Goal: Transaction & Acquisition: Purchase product/service

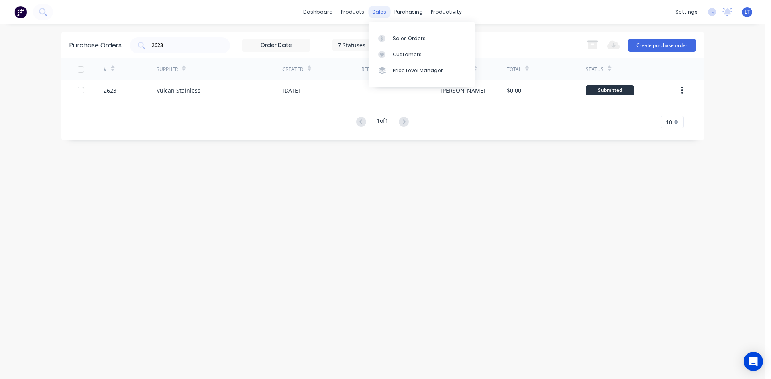
click at [379, 13] on div "sales" at bounding box center [379, 12] width 22 height 12
click at [413, 38] on div "Sales Orders" at bounding box center [409, 38] width 33 height 7
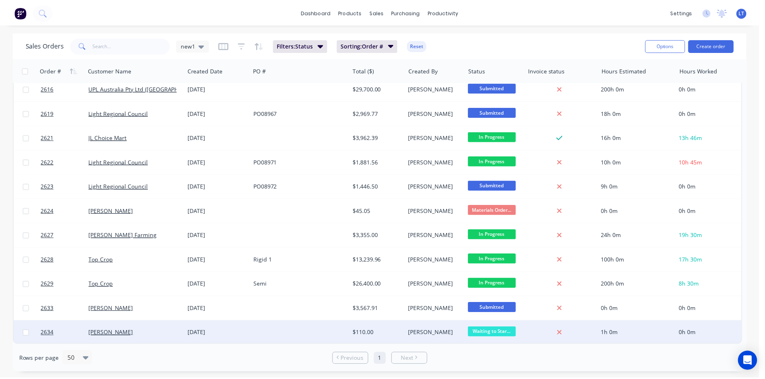
scroll to position [485, 0]
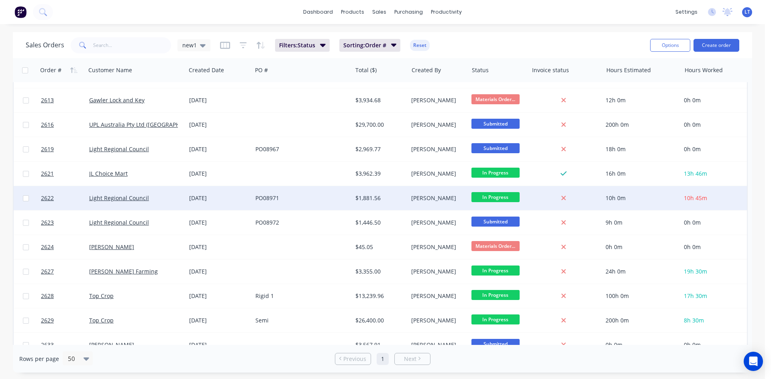
click at [307, 198] on div "PO08971" at bounding box center [299, 198] width 89 height 8
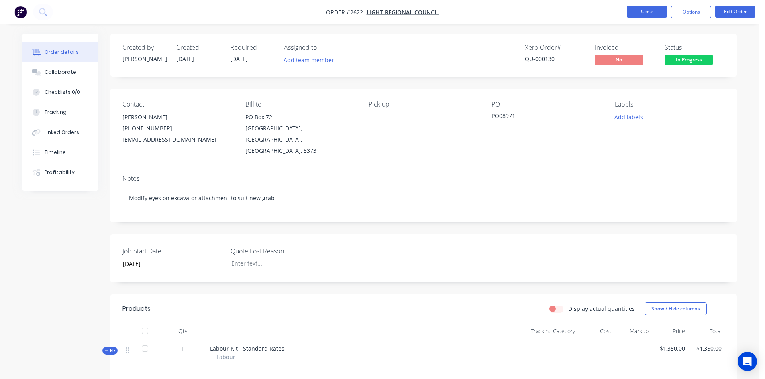
click at [636, 12] on button "Close" at bounding box center [647, 12] width 40 height 12
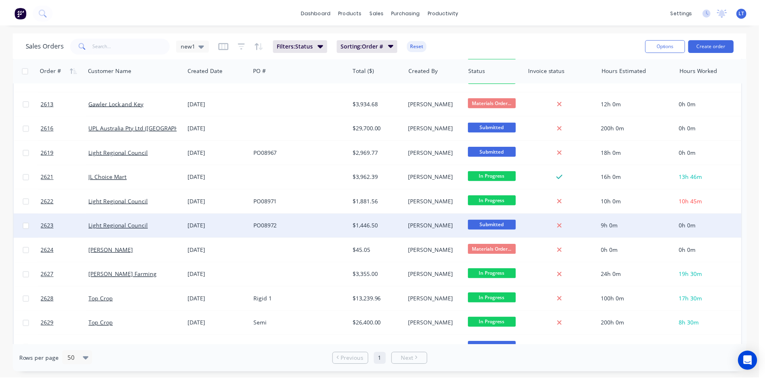
scroll to position [482, 0]
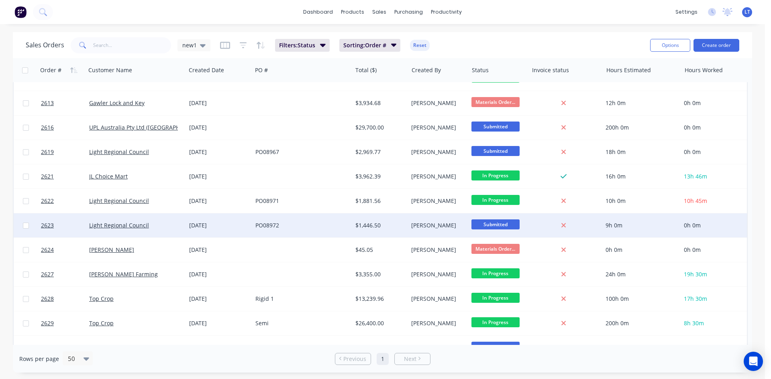
click at [300, 223] on div "PO08972" at bounding box center [299, 226] width 89 height 8
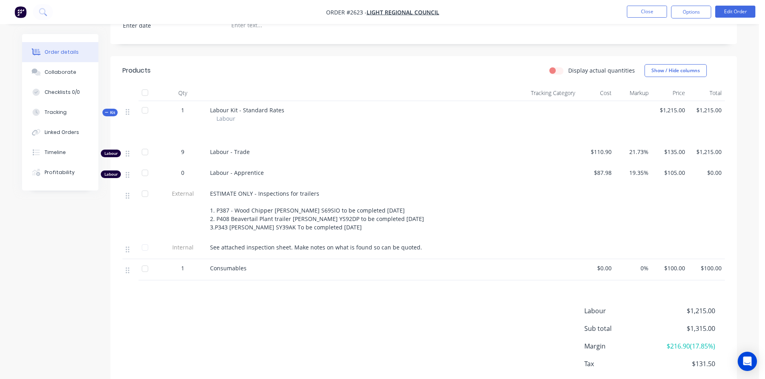
scroll to position [241, 0]
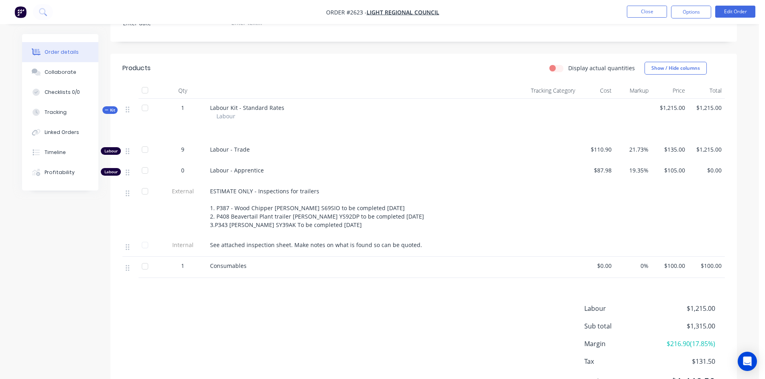
click at [377, 214] on div "ESTIMATE ONLY - Inspections for trailers 1. P387 - Wood Chipper [PERSON_NAME] S…" at bounding box center [347, 208] width 275 height 42
click at [746, 12] on button "Edit Order" at bounding box center [735, 12] width 40 height 12
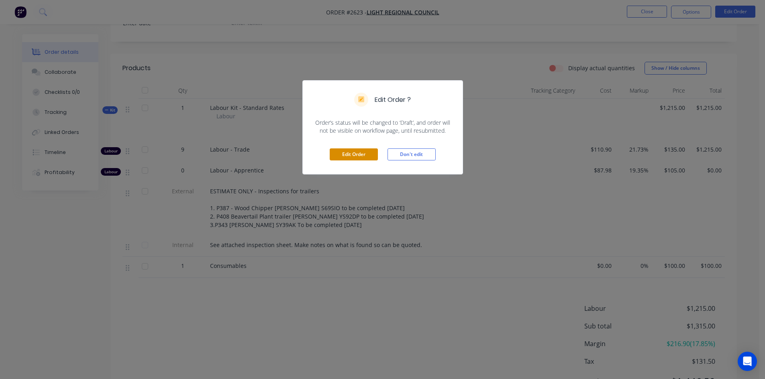
click at [359, 157] on button "Edit Order" at bounding box center [354, 155] width 48 height 12
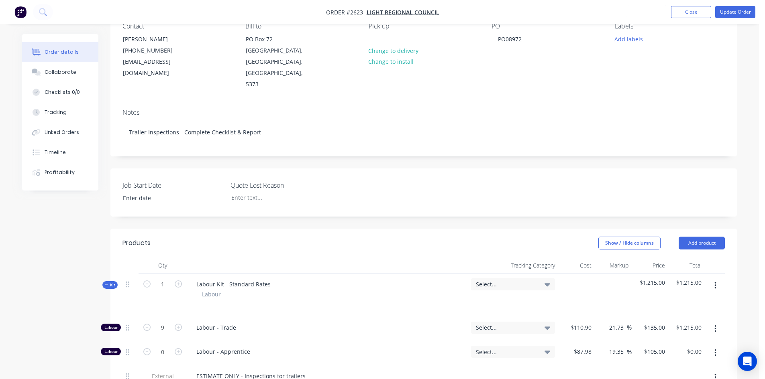
scroll to position [281, 0]
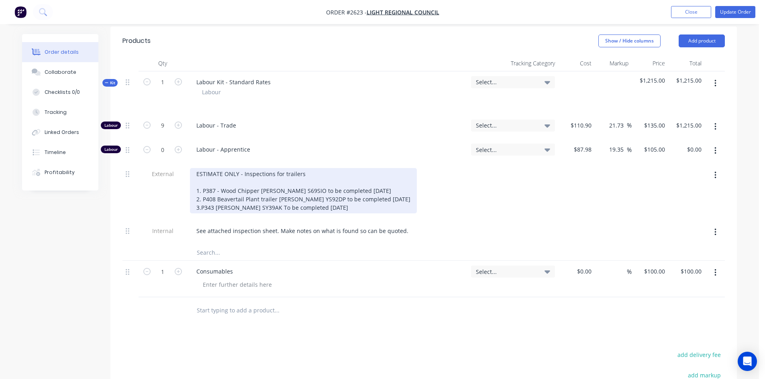
click at [367, 186] on div "ESTIMATE ONLY - Inspections for trailers 1. P387 - Wood Chipper [PERSON_NAME] S…" at bounding box center [303, 190] width 227 height 45
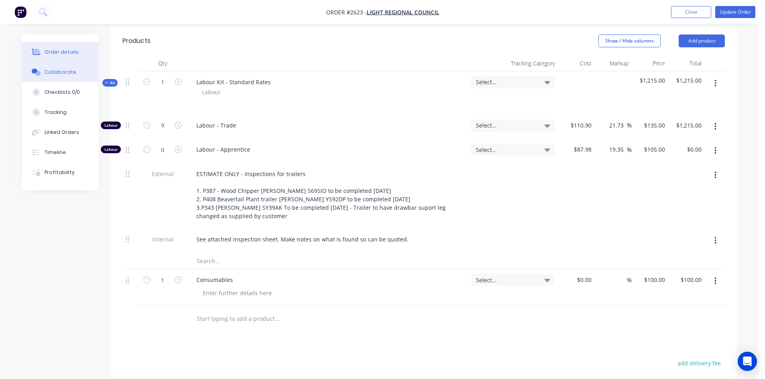
click at [73, 76] on button "Collaborate" at bounding box center [60, 72] width 76 height 20
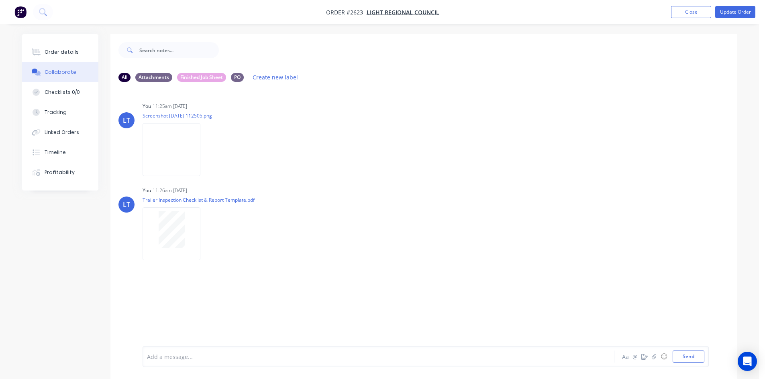
click at [212, 357] on div at bounding box center [356, 357] width 418 height 8
click at [687, 353] on button "Send" at bounding box center [689, 357] width 32 height 12
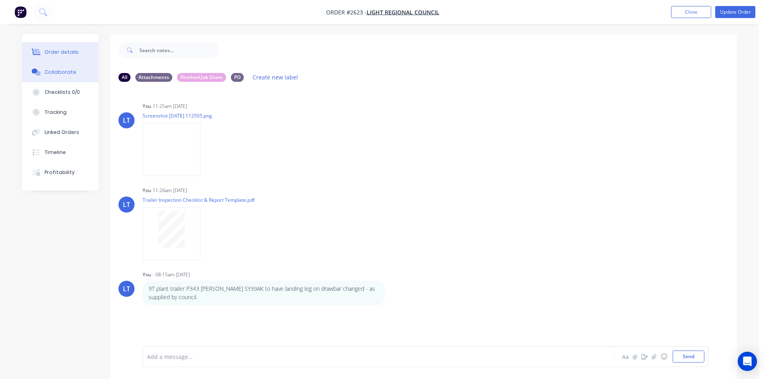
click at [51, 51] on div "Order details" at bounding box center [62, 52] width 34 height 7
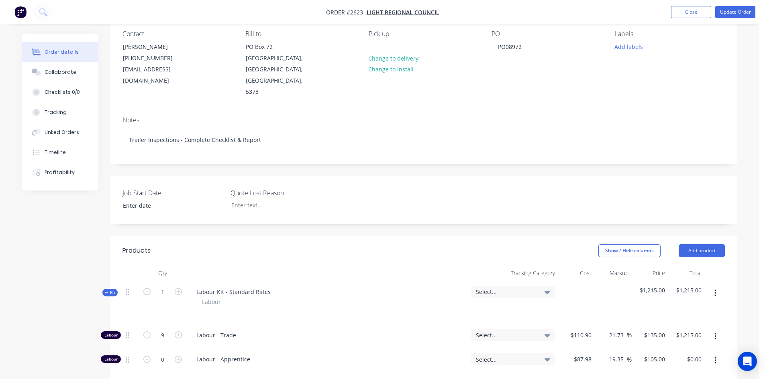
scroll to position [161, 0]
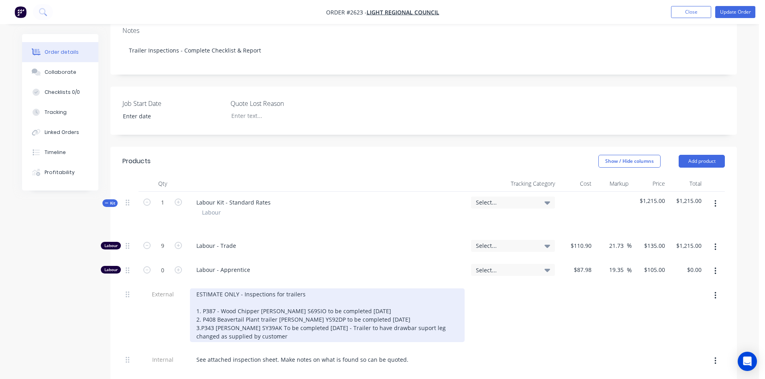
drag, startPoint x: 365, startPoint y: 307, endPoint x: 453, endPoint y: 314, distance: 89.0
click at [453, 314] on div "ESTIMATE ONLY - Inspections for trailers 1. P387 - Wood Chipper [PERSON_NAME] S…" at bounding box center [327, 316] width 275 height 54
click at [438, 308] on div "ESTIMATE ONLY - Inspections for trailers 1. P387 - Wood Chipper [PERSON_NAME] S…" at bounding box center [327, 316] width 275 height 54
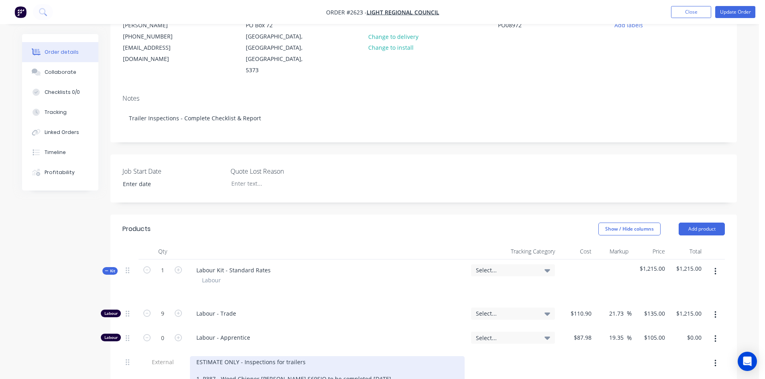
scroll to position [80, 0]
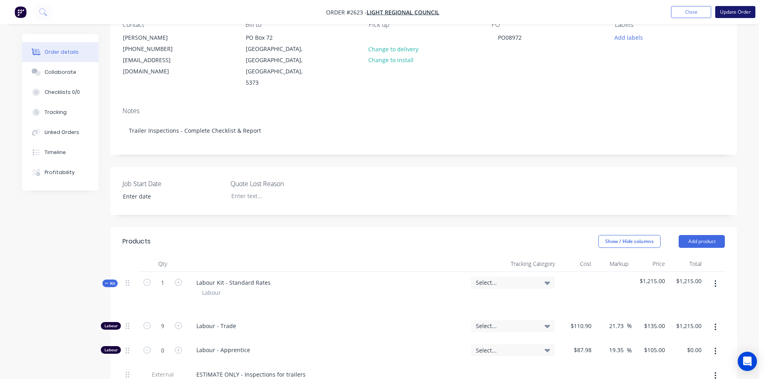
click at [744, 15] on button "Update Order" at bounding box center [735, 12] width 40 height 12
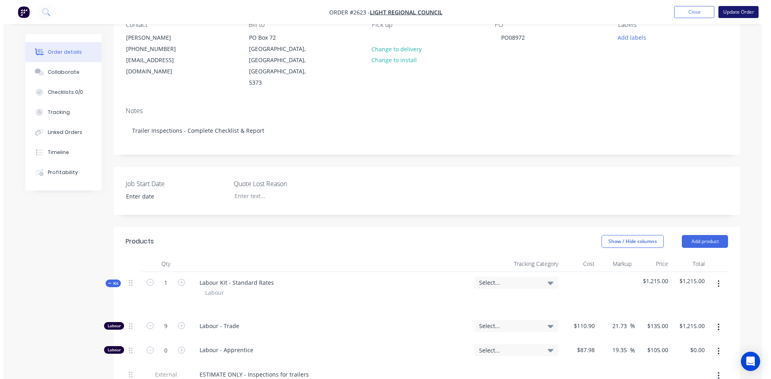
scroll to position [0, 0]
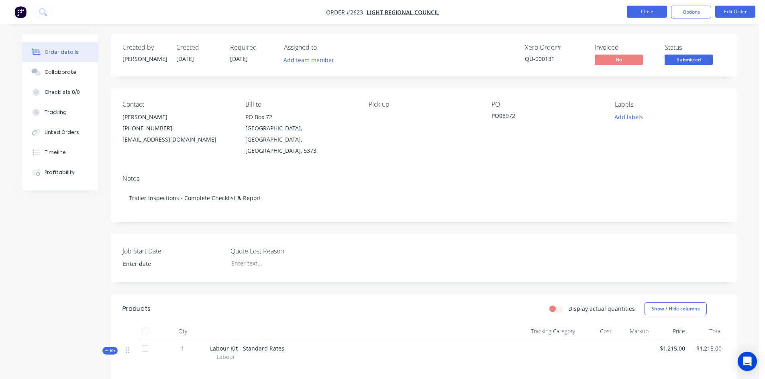
click at [655, 10] on button "Close" at bounding box center [647, 12] width 40 height 12
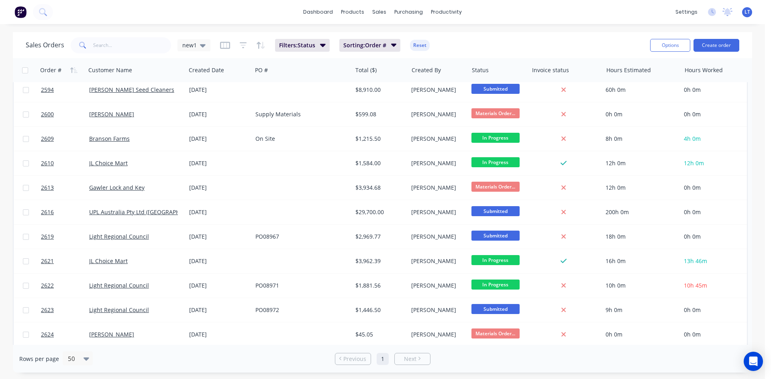
scroll to position [525, 0]
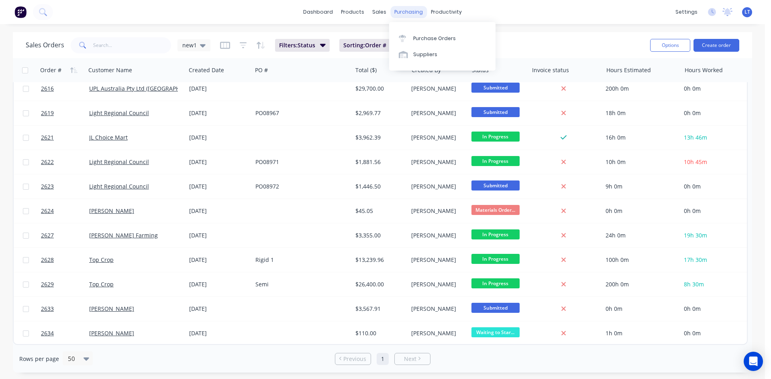
click at [413, 12] on div "purchasing" at bounding box center [408, 12] width 37 height 12
click at [424, 36] on div "Purchase Orders" at bounding box center [434, 38] width 43 height 7
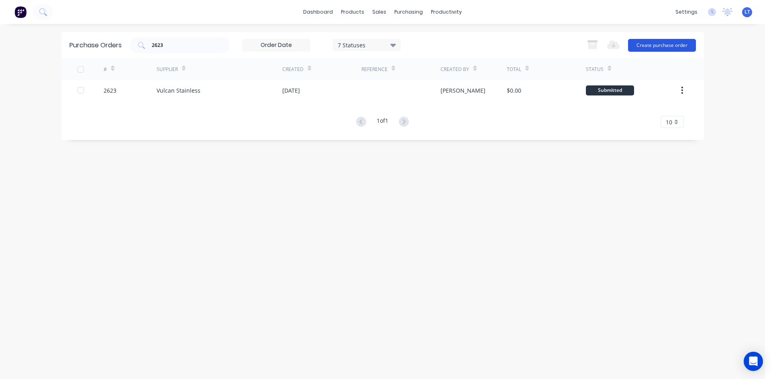
click at [639, 43] on button "Create purchase order" at bounding box center [662, 45] width 68 height 13
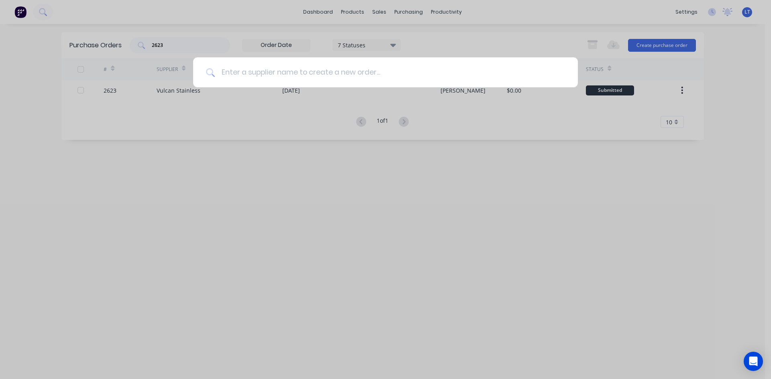
click at [292, 74] on input at bounding box center [390, 72] width 350 height 30
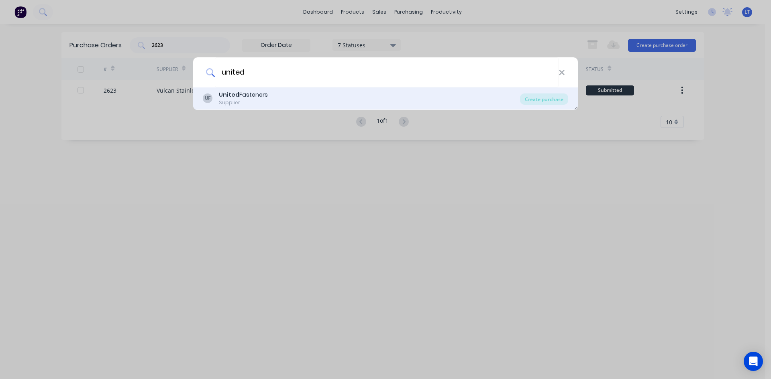
type input "united"
click at [255, 98] on div "United Fasteners" at bounding box center [243, 95] width 49 height 8
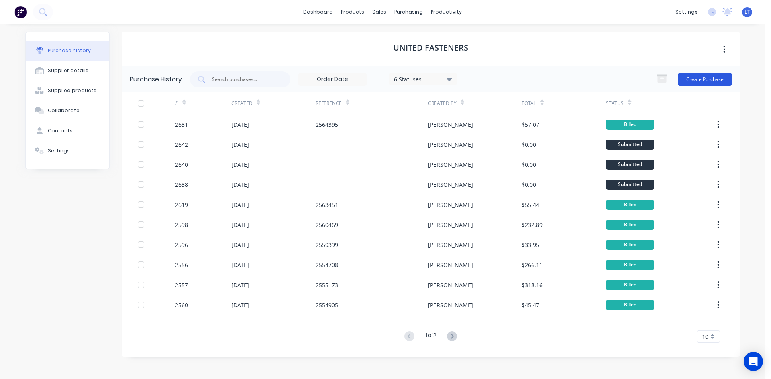
click at [704, 79] on button "Create Purchase" at bounding box center [705, 79] width 54 height 13
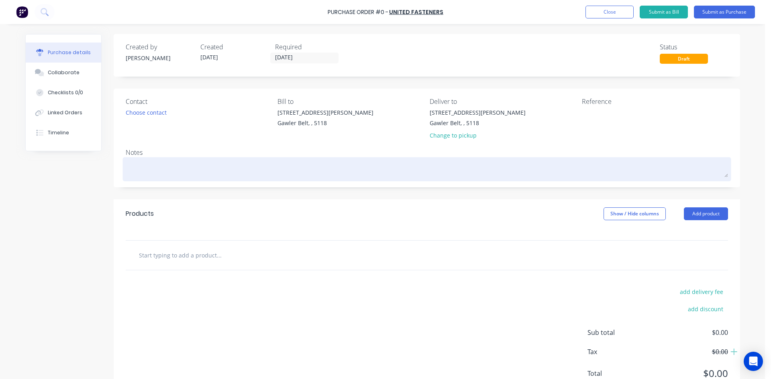
click at [179, 170] on textarea at bounding box center [427, 168] width 602 height 18
type textarea "x"
type textarea "T"
type textarea "x"
type textarea "Tr"
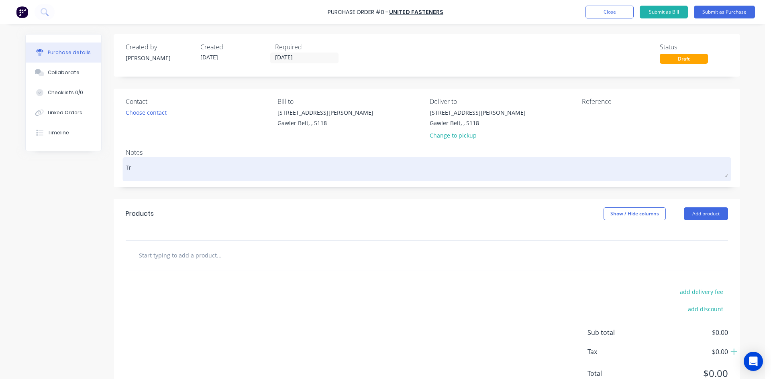
type textarea "x"
type textarea "Tra"
type textarea "x"
type textarea "[PERSON_NAME]"
type textarea "x"
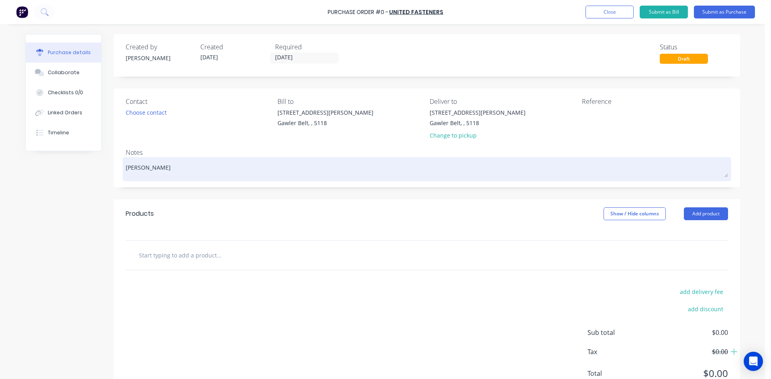
type textarea "Trans"
type textarea "x"
type textarea "Transp"
type textarea "x"
type textarea "Transpo"
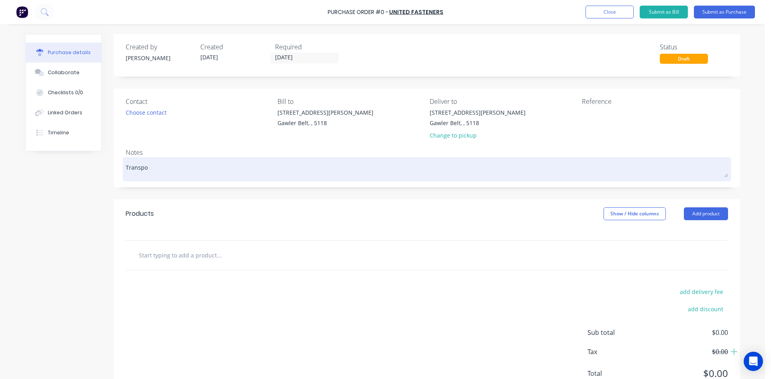
type textarea "x"
type textarea "Transpor"
type textarea "x"
type textarea "Transport"
type textarea "x"
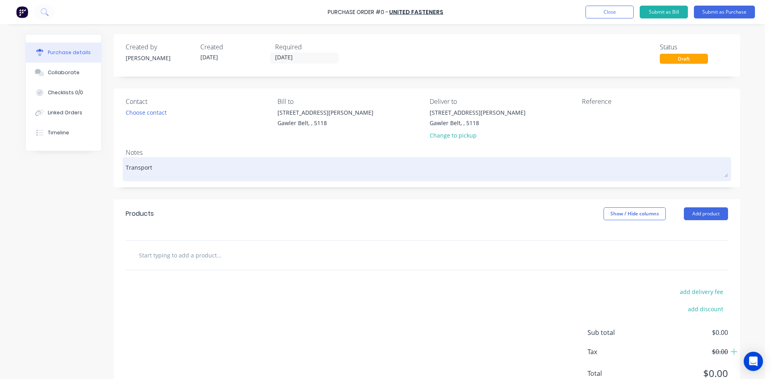
type textarea "Transport"
type textarea "x"
type textarea "Transport v"
type textarea "x"
type textarea "Transport ve"
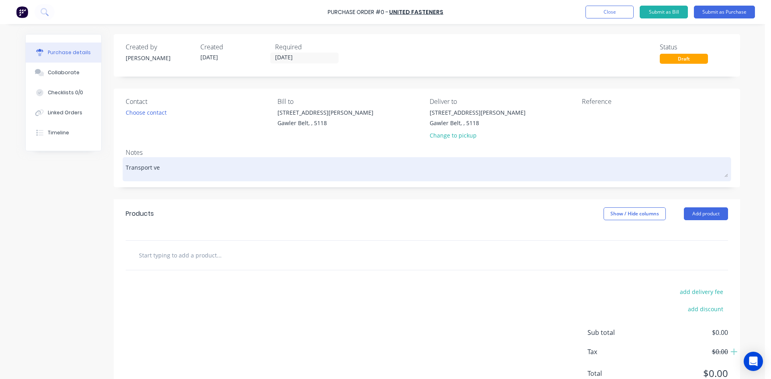
type textarea "x"
type textarea "Transport veh"
type textarea "x"
type textarea "Transport vehi"
type textarea "x"
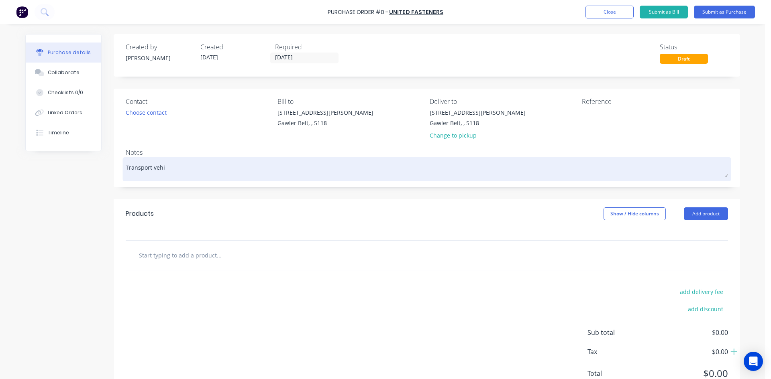
type textarea "Transport vehic"
type textarea "x"
type textarea "Transport vehicl"
type textarea "x"
type textarea "Transport vehicle"
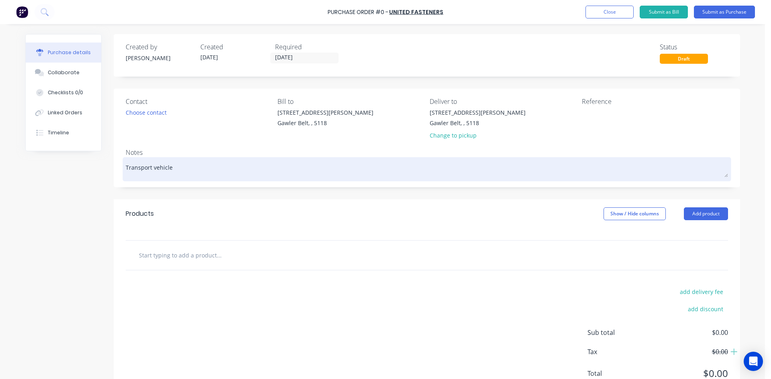
type textarea "x"
type textarea "Transport vehicle"
type textarea "x"
type textarea "Transport vehicle s"
type textarea "x"
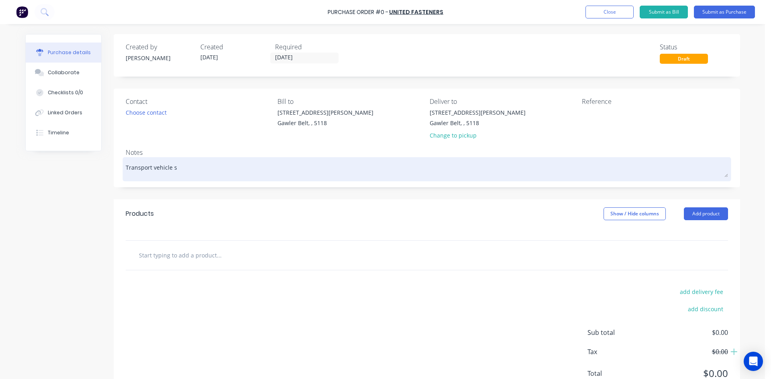
type textarea "Transport vehicle st"
type textarea "x"
type textarea "Transport vehicle sto"
type textarea "x"
type textarea "Transport vehicle stoc"
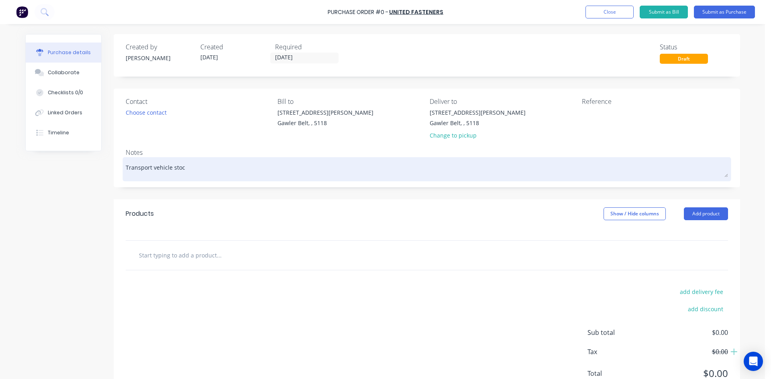
type textarea "x"
type textarea "Transport vehicle stock"
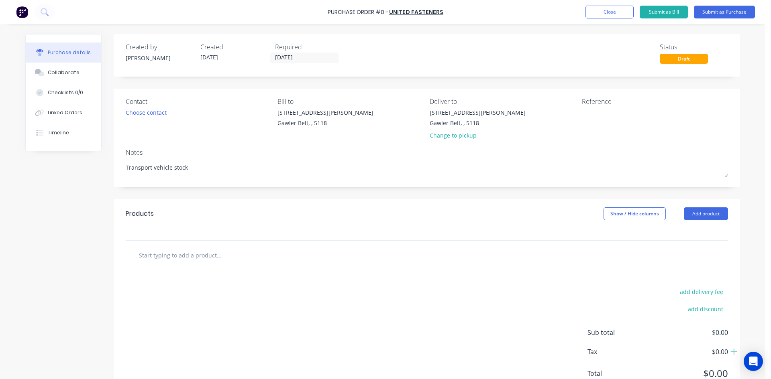
type textarea "x"
type textarea "Transport vehicle stock"
type textarea "x"
type textarea "Transport vehicle stock"
click at [185, 257] on input "text" at bounding box center [219, 255] width 161 height 16
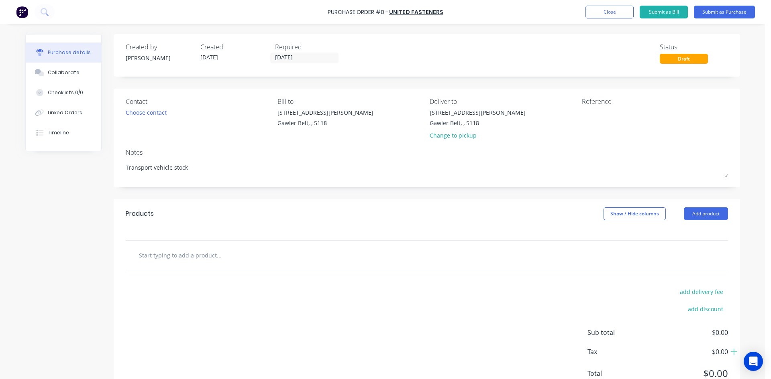
click at [179, 261] on input "text" at bounding box center [219, 255] width 161 height 16
paste input "8X35M8.8ZPB Zinc Hex Bolt"
type textarea "x"
type input "8X35M8.8ZPB Zinc Hex Bolt"
type textarea "x"
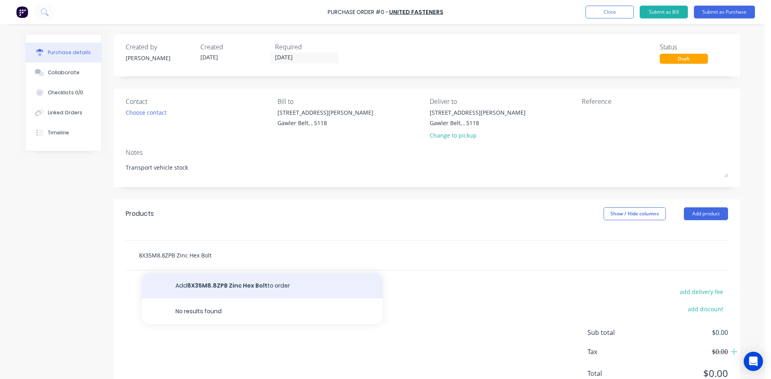
type input "8X35M8.8ZPB Zinc Hex Bolt"
click at [242, 285] on button "Add 8X35M8.8ZPB Zinc Hex Bolt to order" at bounding box center [262, 286] width 241 height 26
type textarea "x"
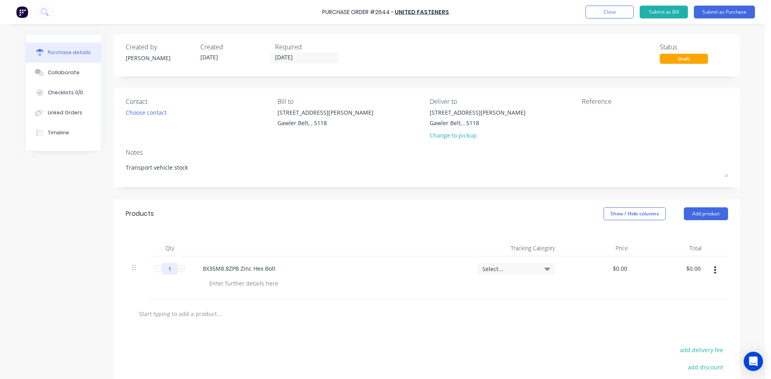
drag, startPoint x: 170, startPoint y: 269, endPoint x: 164, endPoint y: 268, distance: 6.0
click at [164, 268] on input "1" at bounding box center [170, 269] width 16 height 12
type textarea "x"
type input "2"
type textarea "x"
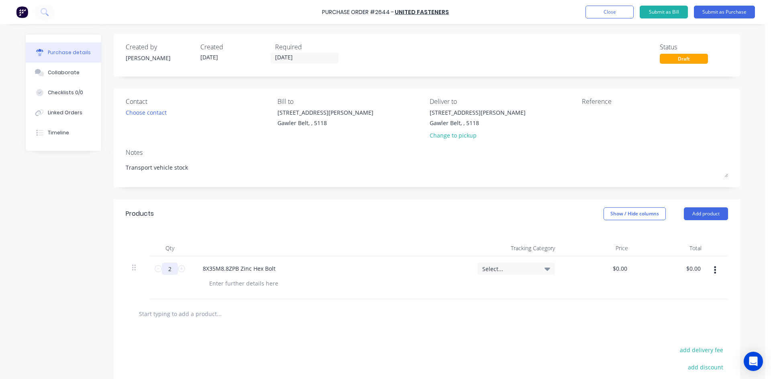
type input "20"
type textarea "x"
type input "200"
type textarea "x"
type input "200"
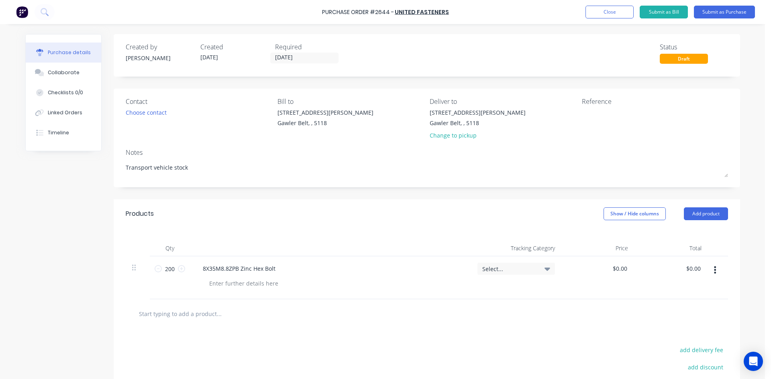
click at [196, 312] on input "text" at bounding box center [219, 314] width 161 height 16
paste input "6X20MG304BSS G304 Button Socket Screw"
type textarea "x"
type input "6X20MG304BSS G304 Button Socket Screw"
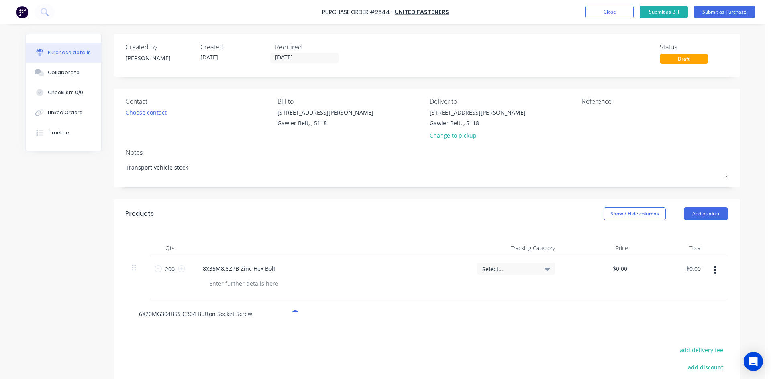
type textarea "x"
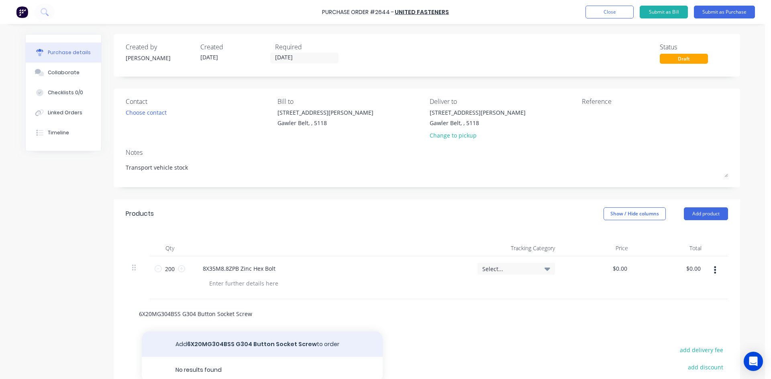
type input "6X20MG304BSS G304 Button Socket Screw"
click at [254, 340] on button "Add 6X20MG304BSS G304 Button Socket Screw to order" at bounding box center [262, 345] width 241 height 26
type textarea "x"
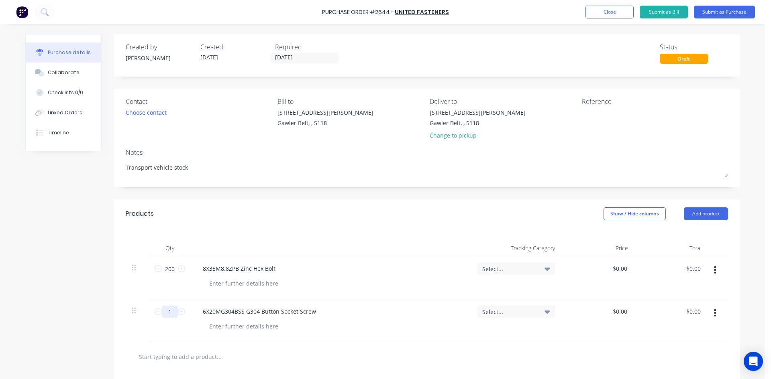
click at [171, 313] on input "1" at bounding box center [170, 312] width 16 height 12
type textarea "x"
type input "2"
type textarea "x"
type input "20"
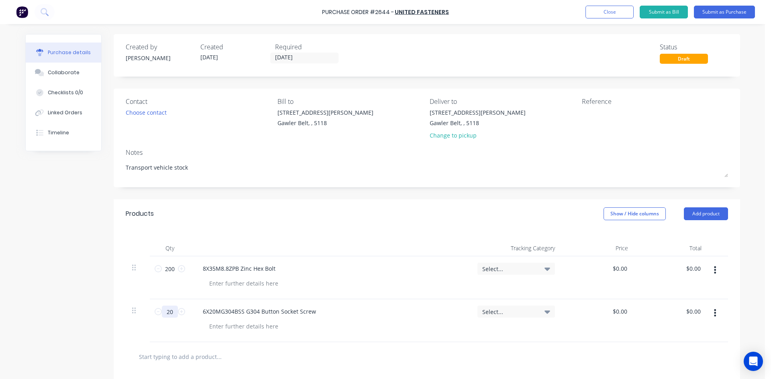
type textarea "x"
type input "200"
type textarea "x"
type input "200"
click at [424, 346] on div at bounding box center [427, 356] width 602 height 29
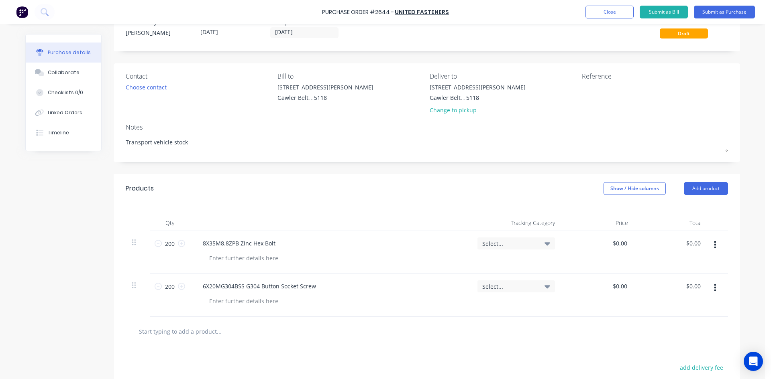
scroll to position [120, 0]
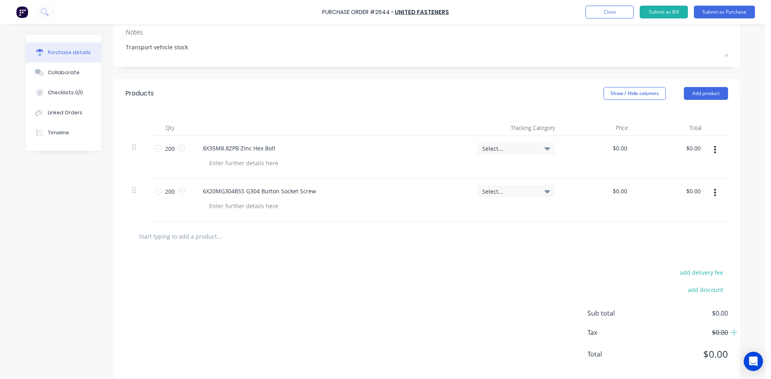
click at [189, 242] on input "text" at bounding box center [219, 236] width 161 height 16
paste input "8X60M10.9ZPFSS Zinc CSK (Flat) Socket Cap Screw"
type textarea "x"
type input "8X60M10.9ZPFSS Zinc CSK (Flat) Socket Cap Screw"
type textarea "x"
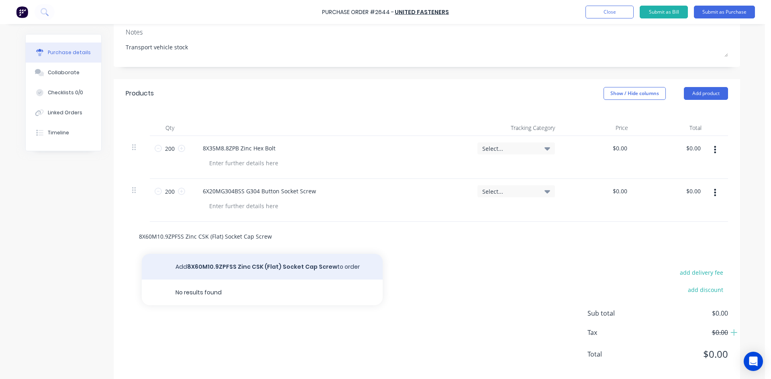
type input "8X60M10.9ZPFSS Zinc CSK (Flat) Socket Cap Screw"
click at [240, 269] on button "Add 8X60M10.9ZPFSS Zinc CSK (Flat) Socket Cap Screw to order" at bounding box center [262, 267] width 241 height 26
type textarea "x"
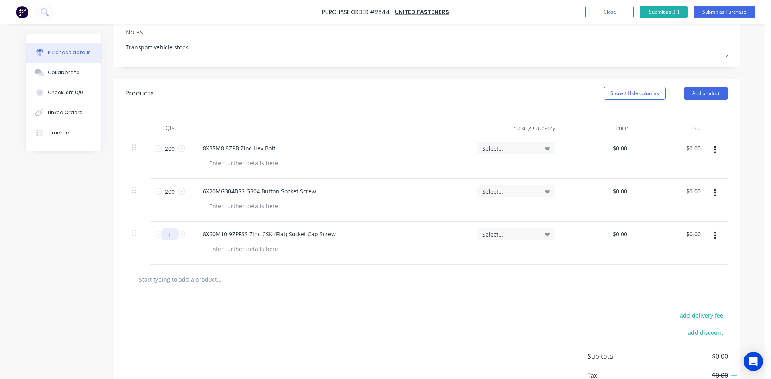
click at [169, 234] on input "1" at bounding box center [170, 234] width 16 height 12
type textarea "x"
type input "2"
type textarea "x"
type input "20"
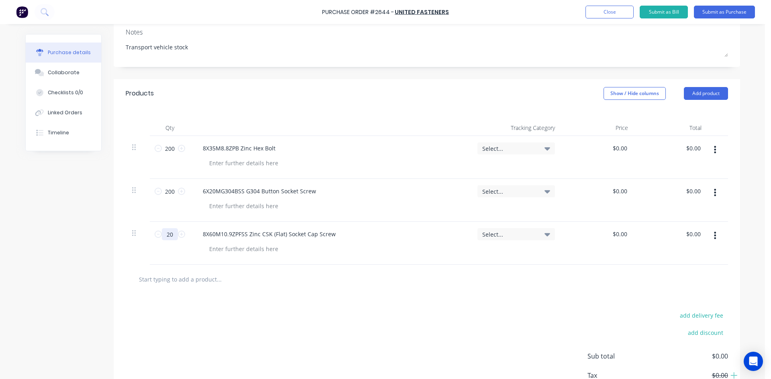
type textarea "x"
type input "200"
type textarea "x"
type input "200"
click at [258, 298] on div "add delivery fee add discount Sub total $0.00 Tax $0.00 Total $0.00" at bounding box center [427, 360] width 626 height 132
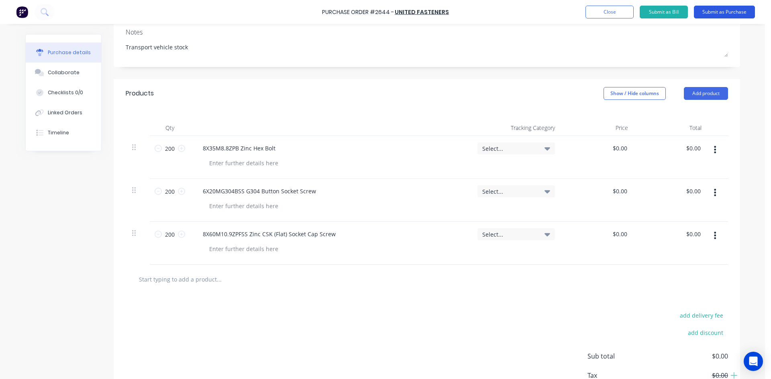
click at [717, 12] on button "Submit as Purchase" at bounding box center [724, 12] width 61 height 13
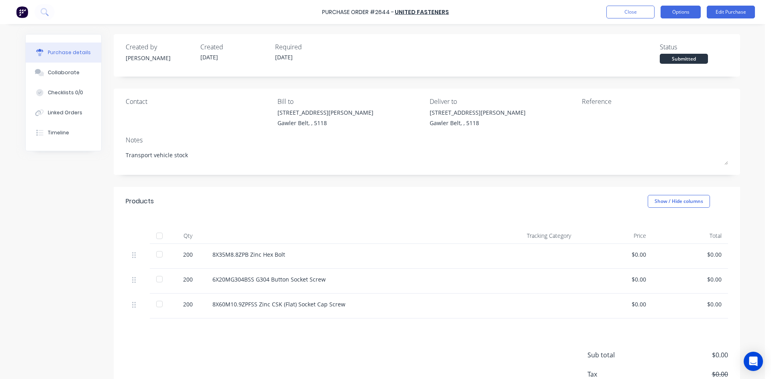
click at [687, 11] on button "Options" at bounding box center [680, 12] width 40 height 13
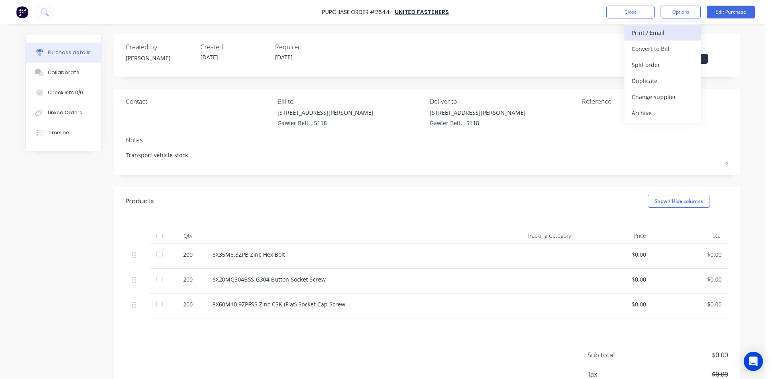
click at [654, 33] on div "Print / Email" at bounding box center [663, 33] width 62 height 12
click at [649, 53] on div "With pricing" at bounding box center [663, 49] width 62 height 12
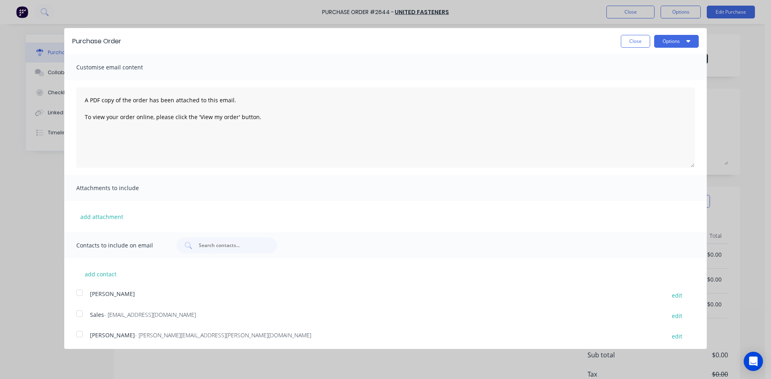
click at [76, 314] on div at bounding box center [79, 314] width 16 height 16
click at [662, 42] on button "Options" at bounding box center [676, 39] width 45 height 13
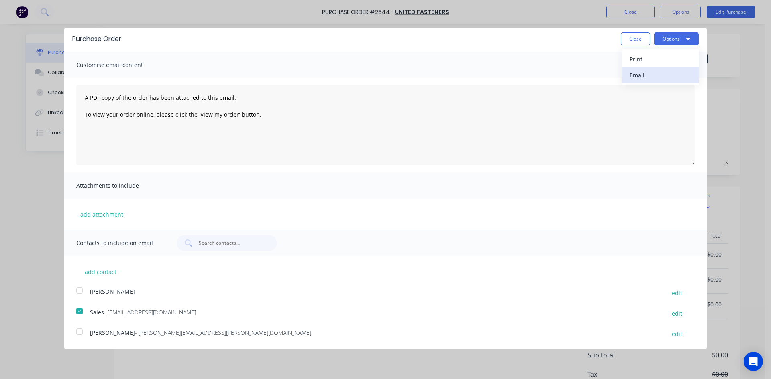
click at [632, 73] on div "Email" at bounding box center [661, 75] width 62 height 12
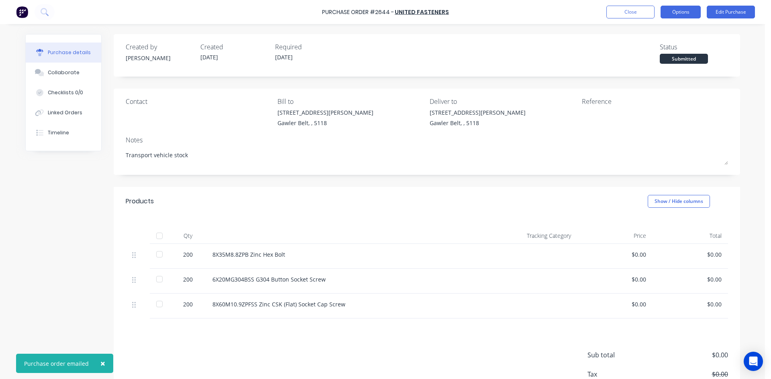
type textarea "x"
click at [625, 10] on button "Close" at bounding box center [630, 12] width 48 height 13
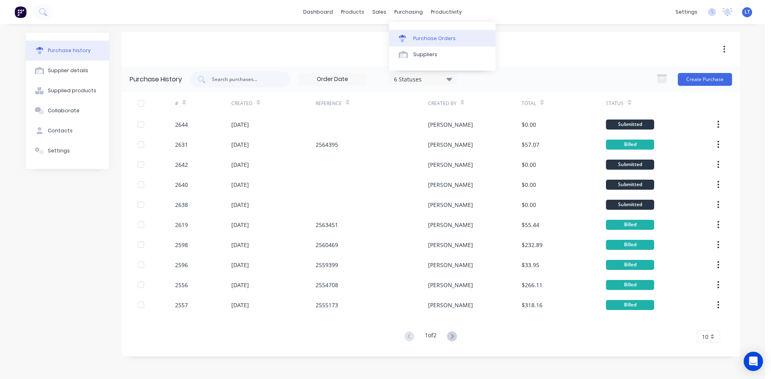
click at [421, 36] on div "Purchase Orders" at bounding box center [434, 38] width 43 height 7
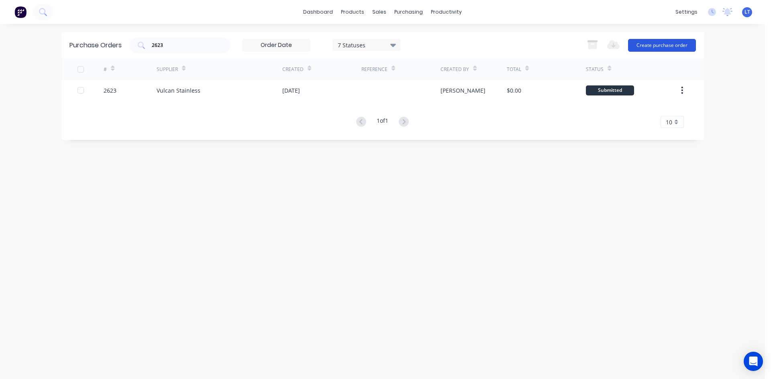
click at [686, 47] on button "Create purchase order" at bounding box center [662, 45] width 68 height 13
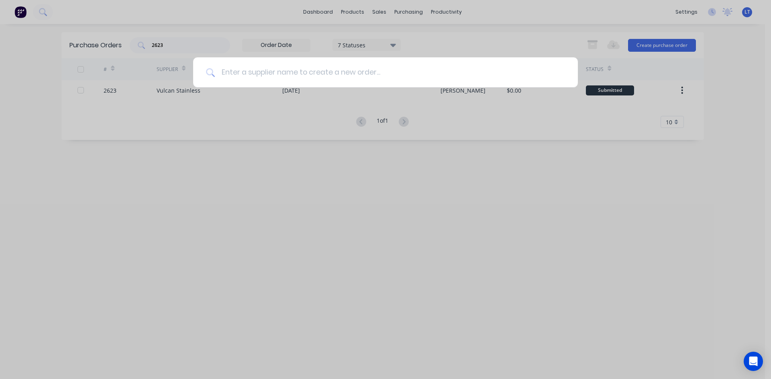
click at [279, 74] on input at bounding box center [390, 72] width 350 height 30
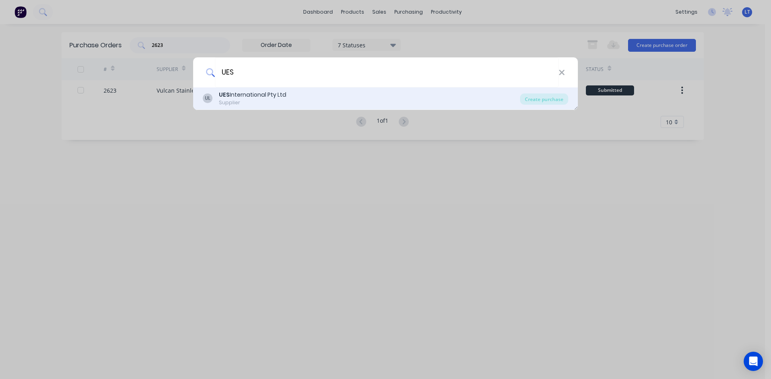
type input "UES"
click at [261, 98] on div "UES International Pty Ltd" at bounding box center [252, 95] width 67 height 8
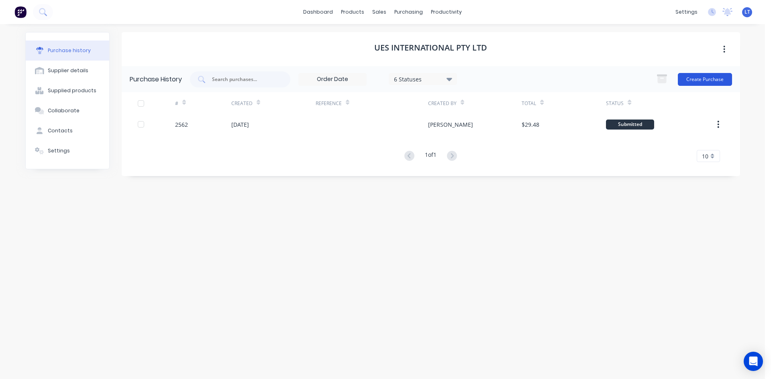
click at [691, 79] on button "Create Purchase" at bounding box center [705, 79] width 54 height 13
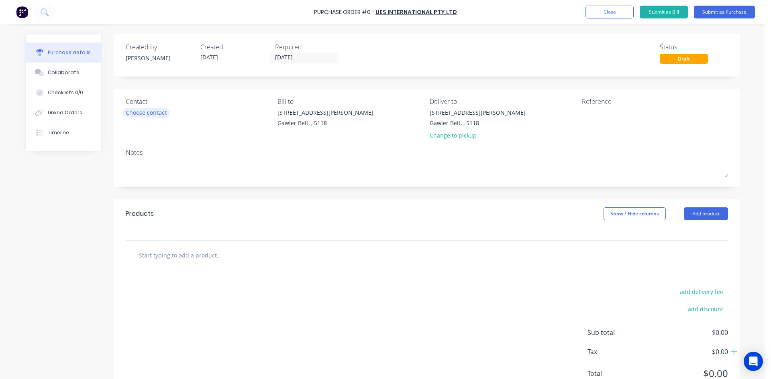
click at [159, 116] on div "Choose contact" at bounding box center [146, 112] width 41 height 8
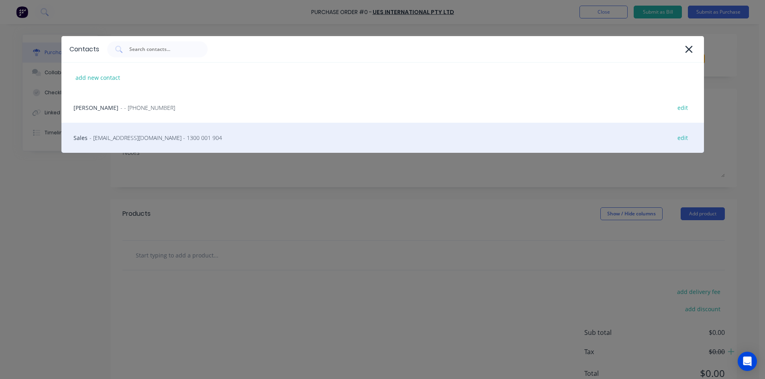
click at [131, 140] on span "- [EMAIL_ADDRESS][DOMAIN_NAME] - 1300 001 904" at bounding box center [156, 138] width 132 height 8
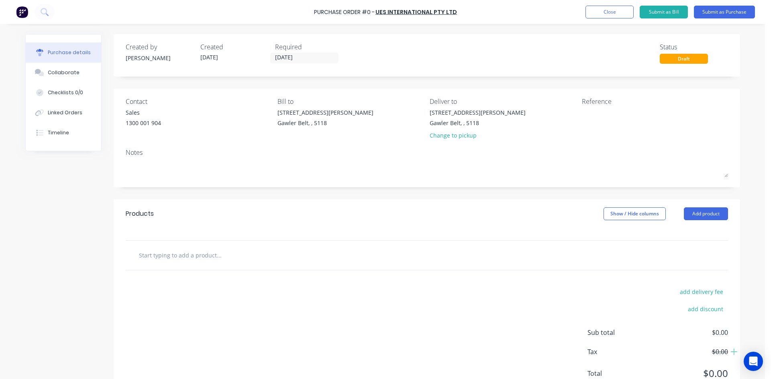
click at [172, 255] on input "text" at bounding box center [219, 255] width 161 height 16
paste input "Add to Favourites Durafoam EPDM - 1.6mm x 12mm - 25m Roll"
drag, startPoint x: 176, startPoint y: 255, endPoint x: 94, endPoint y: 252, distance: 82.0
click at [94, 252] on div "Created by [PERSON_NAME] Created [DATE] Required [DATE] Status Draft Contact Sa…" at bounding box center [382, 218] width 715 height 369
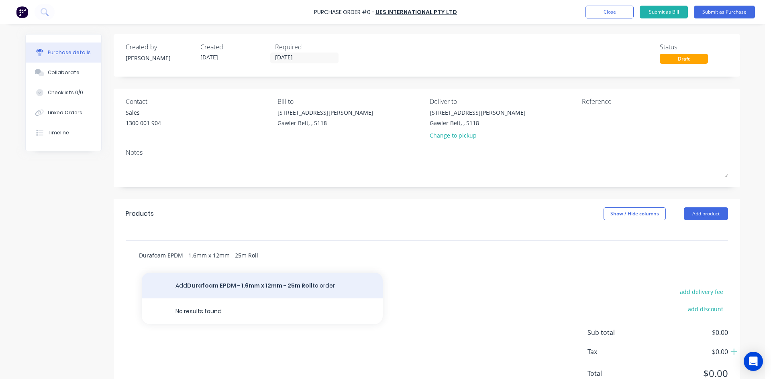
type input "Durafoam EPDM - 1.6mm x 12mm - 25m Roll"
click at [269, 285] on button "Add Durafoam EPDM - 1.6mm x 12mm - 25m Roll to order" at bounding box center [262, 286] width 241 height 26
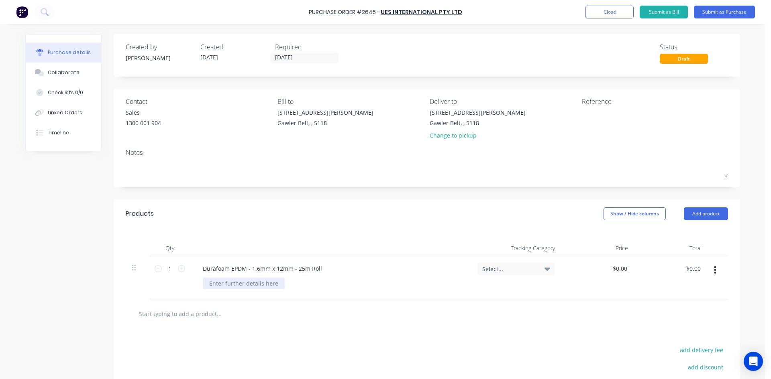
click at [229, 284] on div at bounding box center [244, 284] width 82 height 12
paste div
click at [181, 268] on icon at bounding box center [181, 268] width 7 height 7
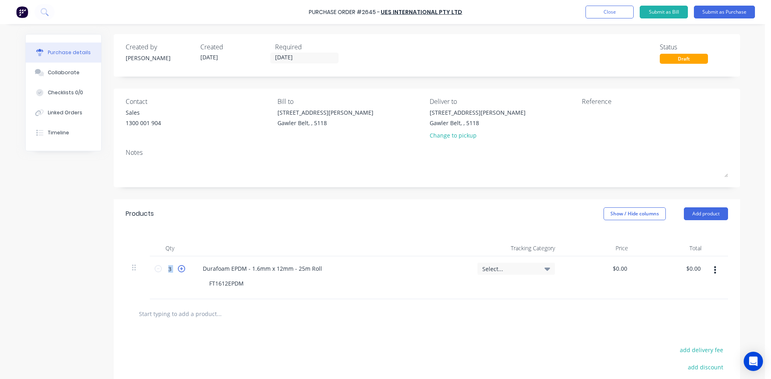
click at [181, 268] on icon at bounding box center [181, 268] width 7 height 7
type input "4"
click at [487, 325] on div at bounding box center [427, 314] width 602 height 29
drag, startPoint x: 606, startPoint y: 267, endPoint x: 593, endPoint y: 264, distance: 13.9
click at [593, 264] on div "4 4 Durafoam EPDM - 1.6mm x 12mm - 25m Roll FT1612EPDM Select... $0.00 $0.00 $0…" at bounding box center [427, 278] width 602 height 43
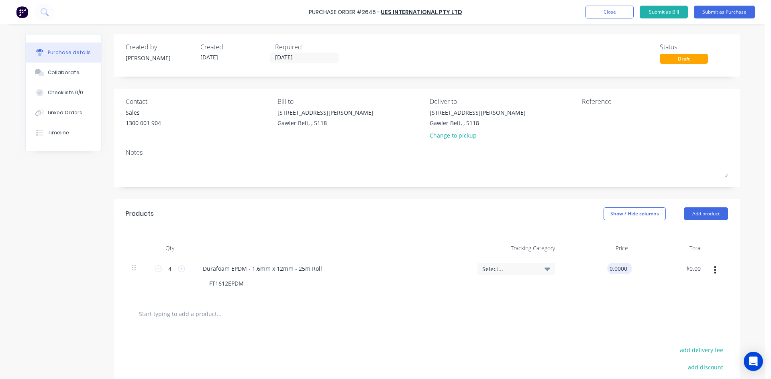
click at [619, 269] on input "0.0000" at bounding box center [618, 269] width 22 height 12
type input "0"
type input "$49.32"
type input "$197.28"
click at [586, 318] on div at bounding box center [426, 314] width 589 height 16
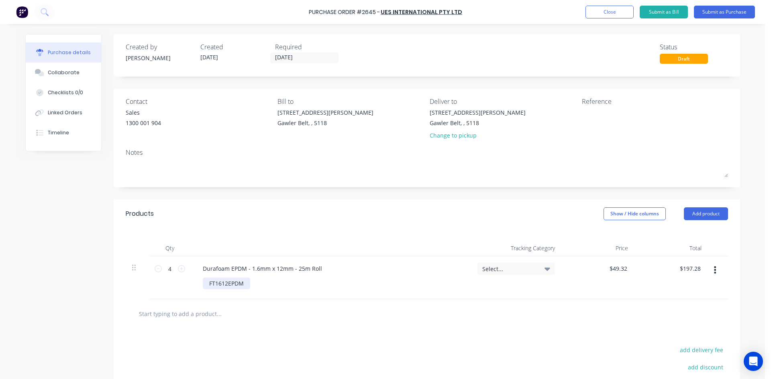
click at [247, 285] on div "FT1612EPDM" at bounding box center [226, 284] width 47 height 12
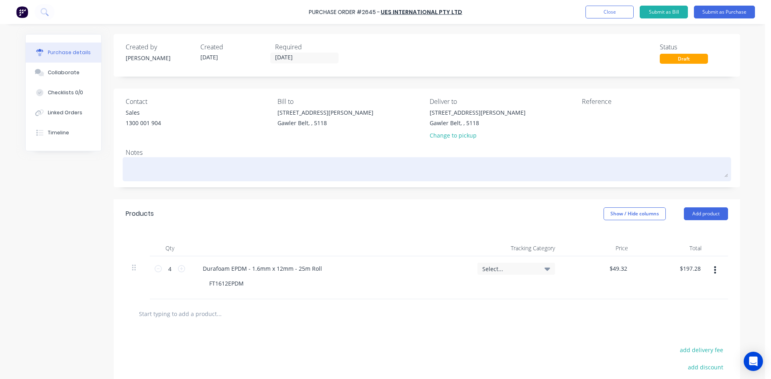
click at [216, 171] on textarea at bounding box center [427, 168] width 602 height 18
type textarea "x"
type textarea "S"
type textarea "x"
type textarea "Se"
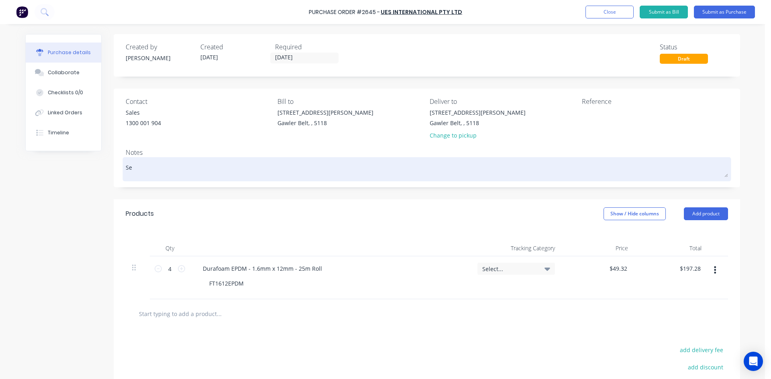
type textarea "x"
type textarea "Sen"
type textarea "x"
type textarea "Send"
type textarea "x"
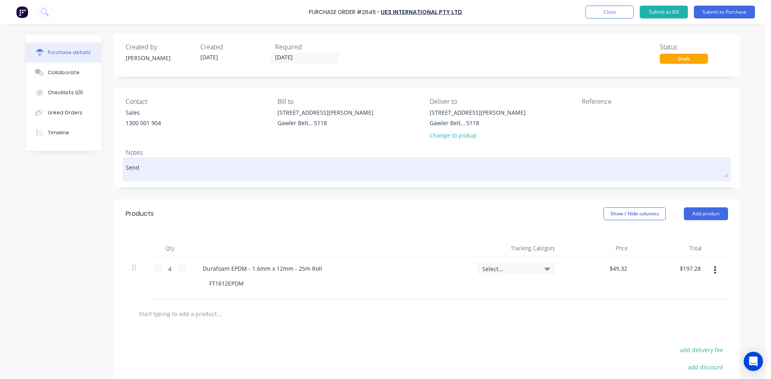
type textarea "Send"
type textarea "x"
type textarea "Send V"
type textarea "x"
type textarea "Send VI"
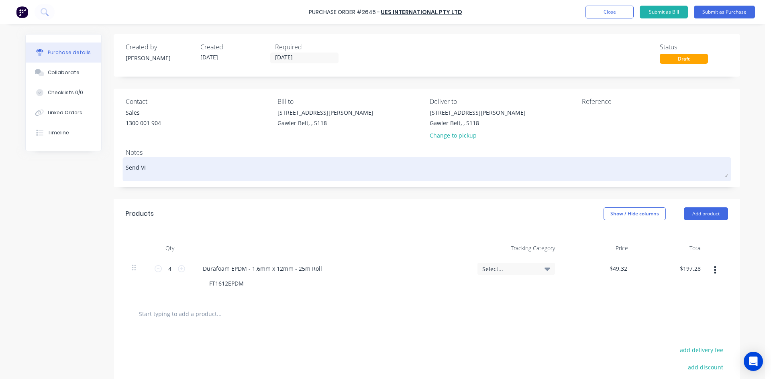
type textarea "x"
type textarea "Send VIA"
type textarea "x"
type textarea "Send VIA"
type textarea "x"
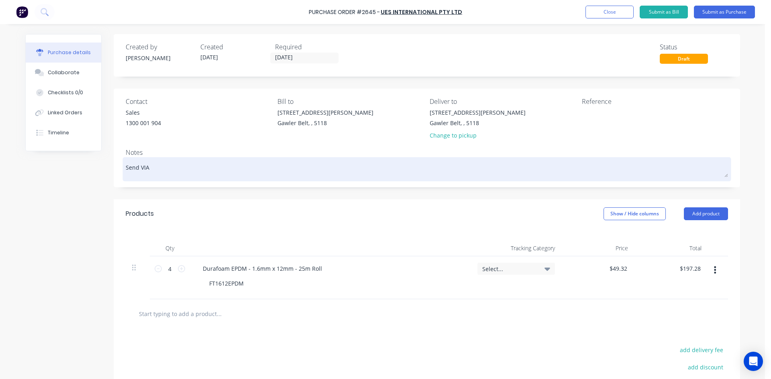
type textarea "Send VIA A"
type textarea "x"
type textarea "Send VIA AP"
type textarea "x"
type textarea "Send VIA APD"
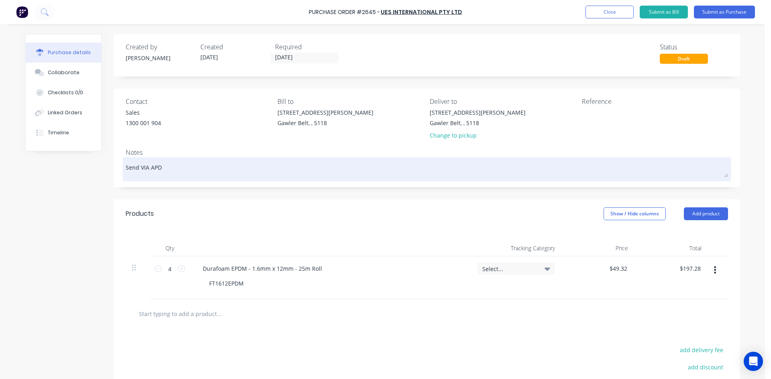
type textarea "x"
type textarea "Send VIA APD"
type textarea "x"
type textarea "Send VIA APD F"
type textarea "x"
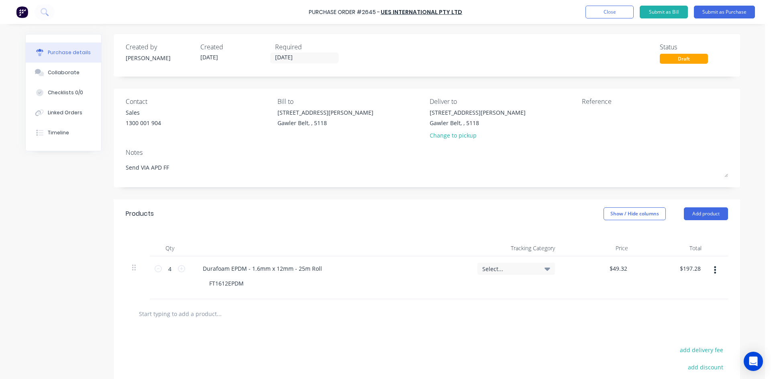
type textarea "Send VIA APD FF"
type textarea "x"
type textarea "Send VIA APD FF"
click at [304, 241] on div at bounding box center [330, 249] width 281 height 16
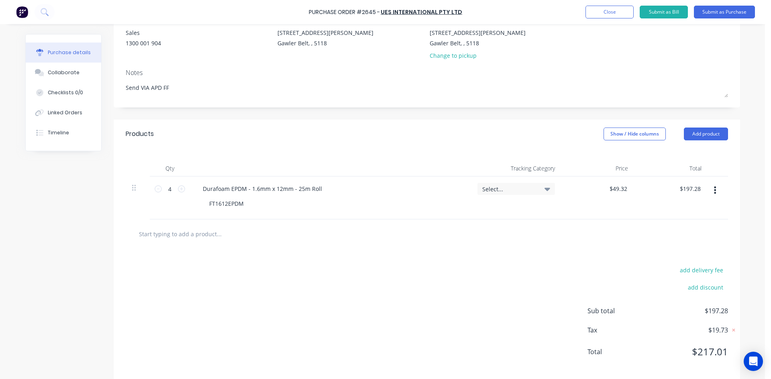
scroll to position [80, 0]
click at [183, 235] on input "text" at bounding box center [219, 234] width 161 height 16
type textarea "x"
type input "s"
type textarea "x"
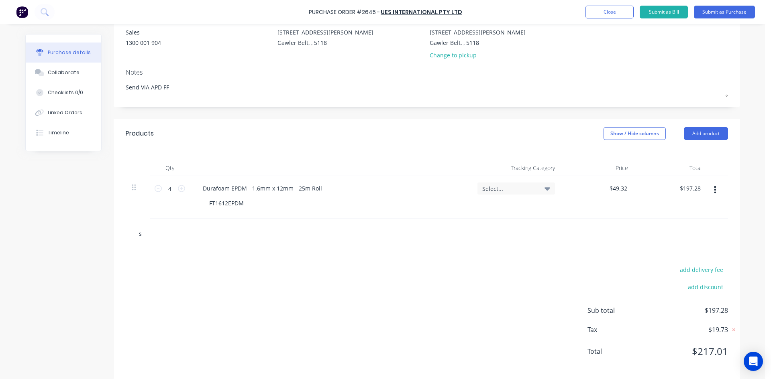
type input "sp"
type textarea "x"
type input "spr"
type textarea "x"
type input "spri"
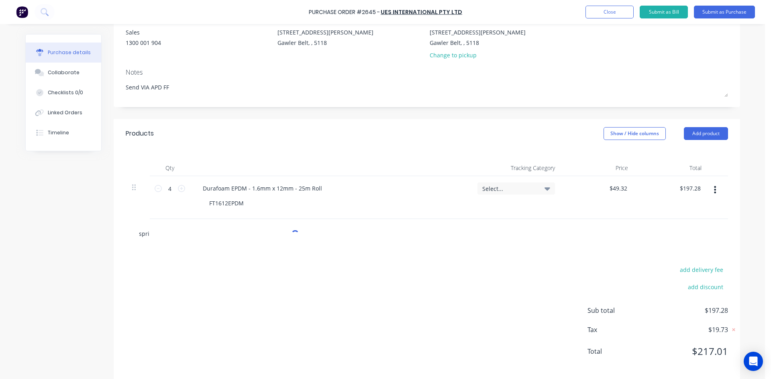
type textarea "x"
type input "sprin"
type textarea "x"
type input "spring"
type textarea "x"
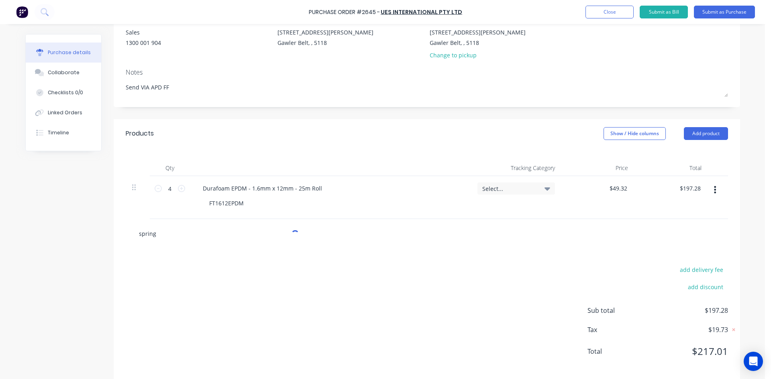
type input "springb"
type textarea "x"
type input "springbo"
type textarea "x"
type input "springbol"
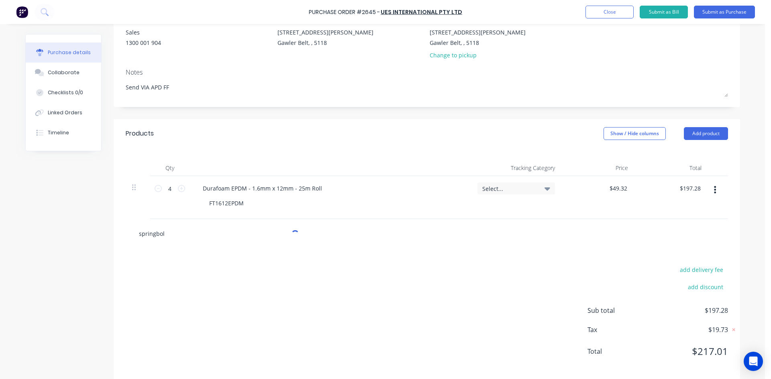
type textarea "x"
type input "springbolt"
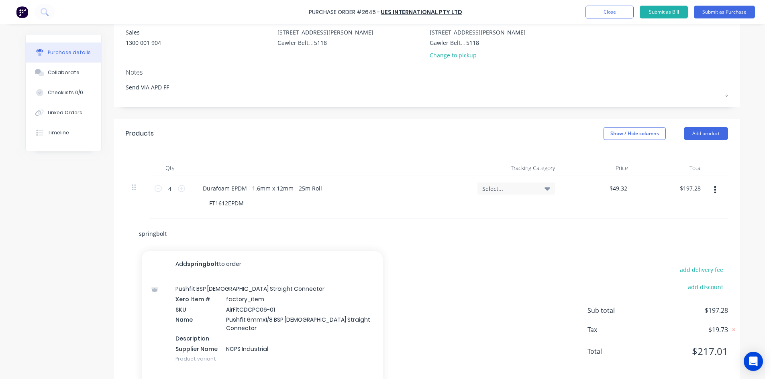
type textarea "x"
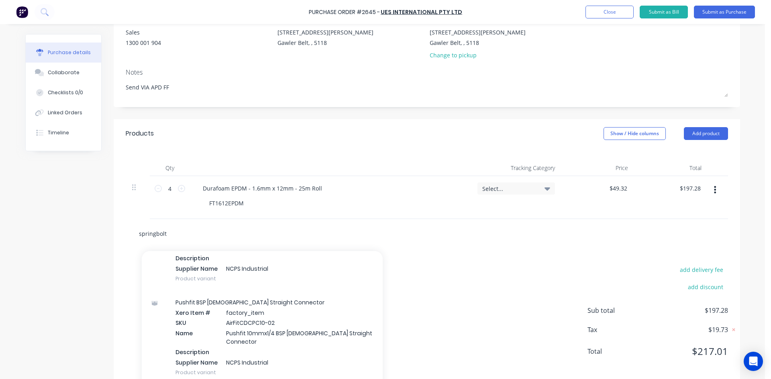
type input "springbolt"
drag, startPoint x: 174, startPoint y: 233, endPoint x: 100, endPoint y: 240, distance: 74.2
click at [87, 232] on div "Created by [PERSON_NAME] Created [DATE] Required [DATE] Status Draft Contact Sa…" at bounding box center [382, 167] width 715 height 427
type textarea "x"
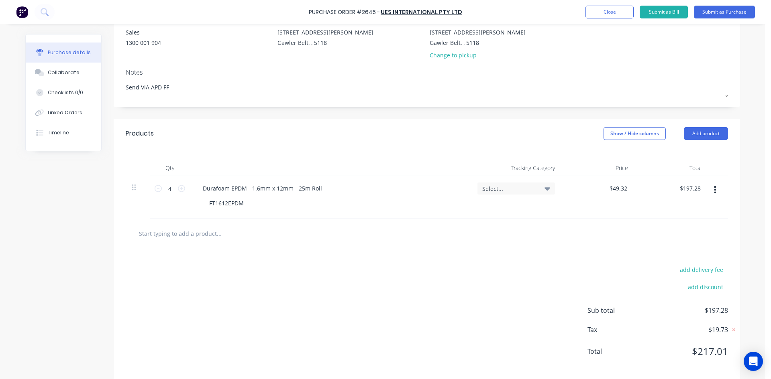
type textarea "x"
type input "s"
type textarea "x"
type input "sb"
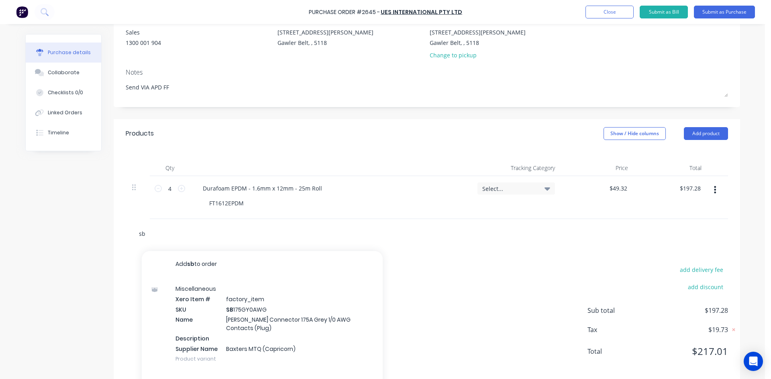
type textarea "x"
type input "sb0"
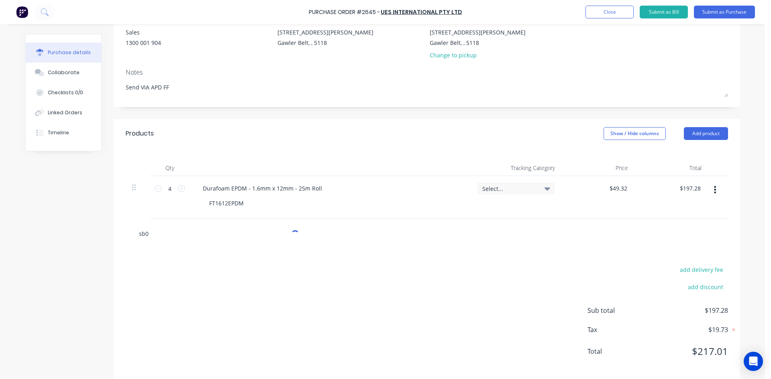
type textarea "x"
type input "sb05"
type textarea "x"
type input "sb05Z"
type textarea "x"
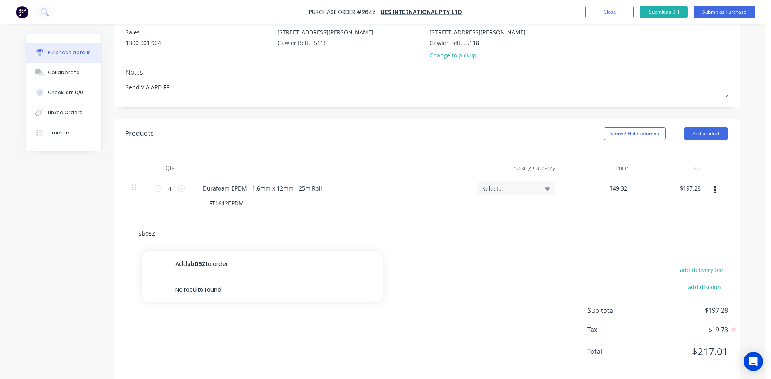
type input "sb05ZP"
type textarea "x"
type input "sb05ZPR"
type textarea "x"
type input "sb05ZPRH"
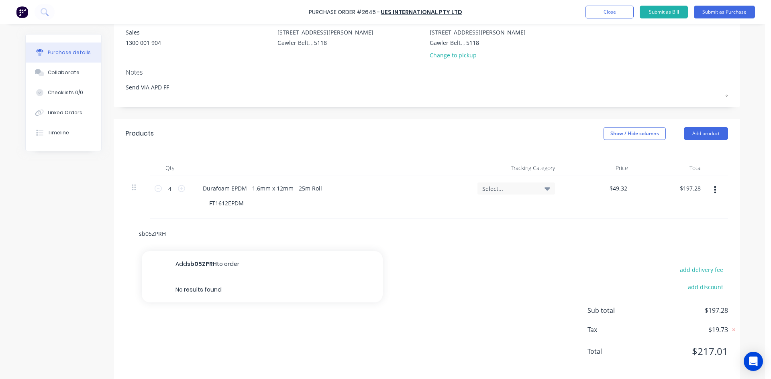
type textarea "x"
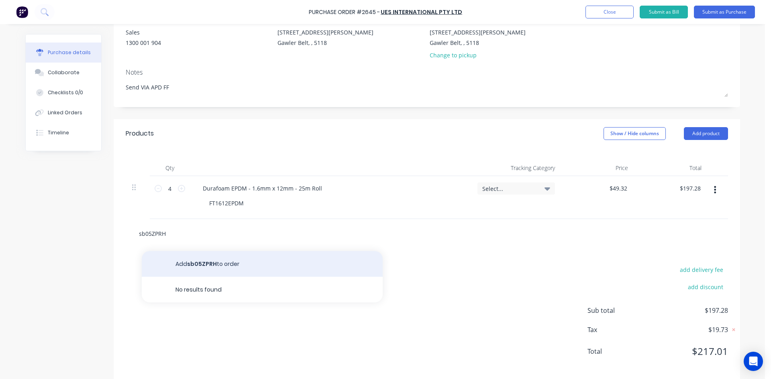
type input "sb05ZPRH"
click at [188, 263] on button "Add sb05ZPRH to order" at bounding box center [262, 264] width 241 height 26
type textarea "x"
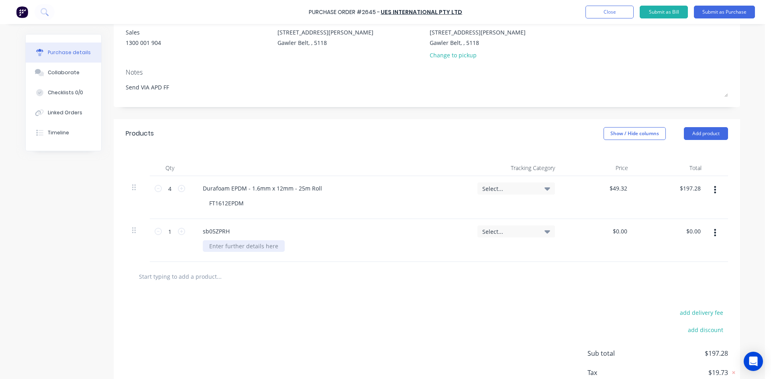
type textarea "x"
click at [211, 249] on div at bounding box center [244, 247] width 82 height 12
click at [303, 253] on div "sb05ZPRH multi function springbolt" at bounding box center [330, 240] width 281 height 43
click at [180, 234] on icon at bounding box center [181, 231] width 7 height 7
type textarea "x"
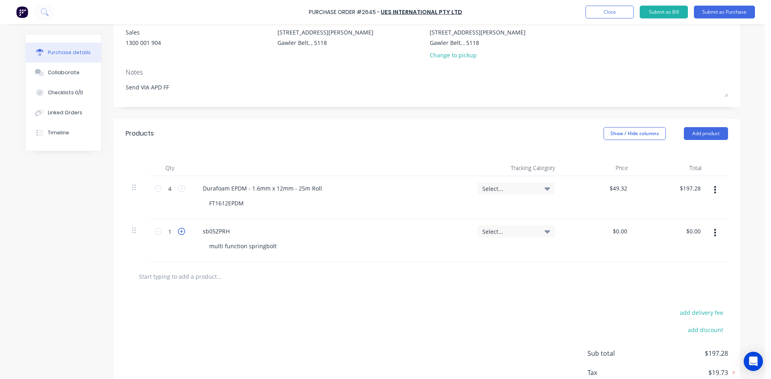
type input "2"
click at [180, 234] on icon at bounding box center [181, 231] width 7 height 7
type textarea "x"
type input "3"
click at [180, 234] on icon at bounding box center [181, 231] width 7 height 7
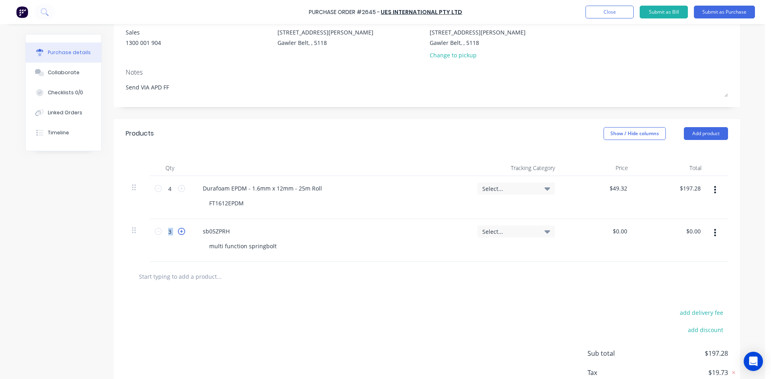
type textarea "x"
type input "4"
click at [180, 234] on icon at bounding box center [181, 231] width 7 height 7
type textarea "x"
type input "5"
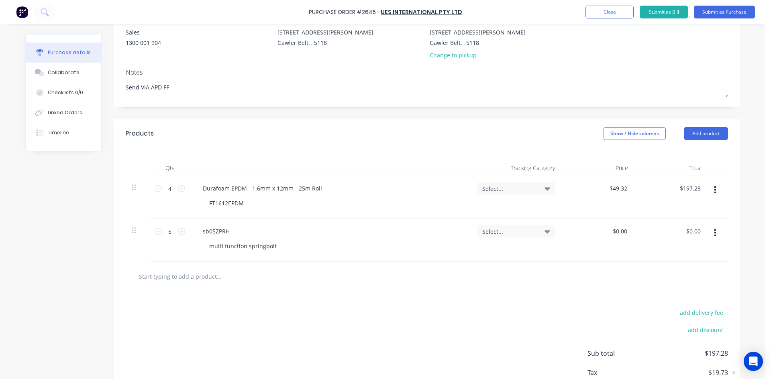
click at [208, 278] on input "text" at bounding box center [219, 277] width 161 height 16
type textarea "x"
type input "S"
type textarea "x"
type input "SB"
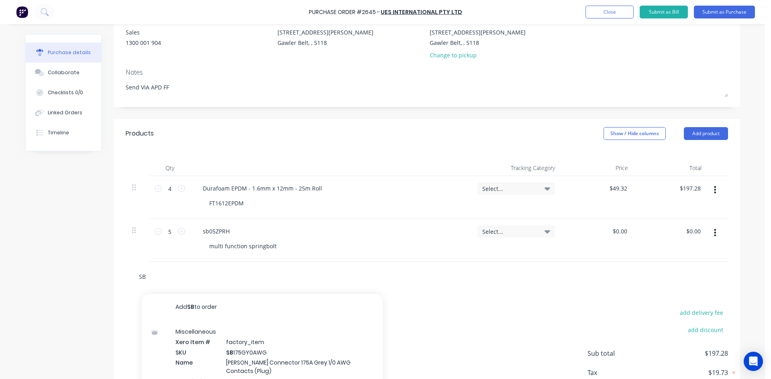
type textarea "x"
type input "SB0"
type textarea "x"
type input "SB05"
type textarea "x"
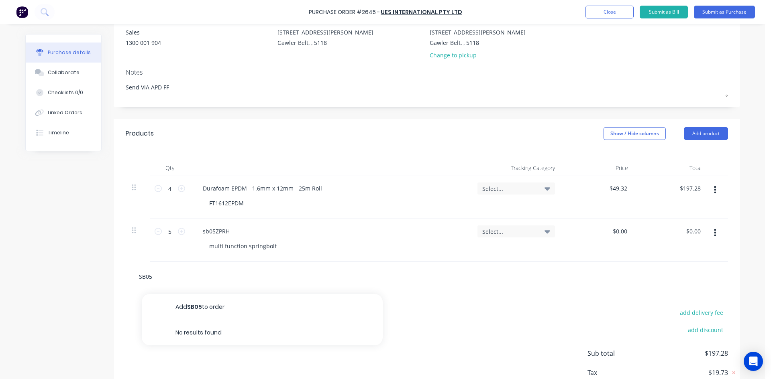
type input "SB05Z"
click at [204, 306] on button "Add SB05ZPLH to order" at bounding box center [262, 307] width 241 height 26
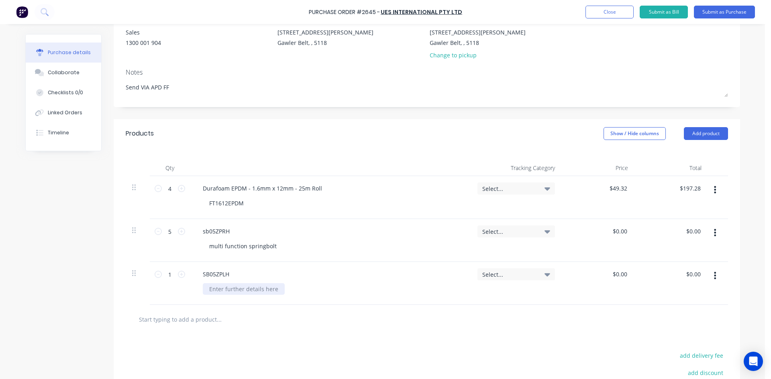
click at [219, 290] on div at bounding box center [244, 289] width 82 height 12
click at [294, 315] on input "text" at bounding box center [219, 320] width 161 height 16
click at [181, 275] on icon at bounding box center [181, 274] width 7 height 7
click at [181, 274] on icon at bounding box center [181, 274] width 7 height 7
click at [180, 274] on icon at bounding box center [181, 274] width 7 height 7
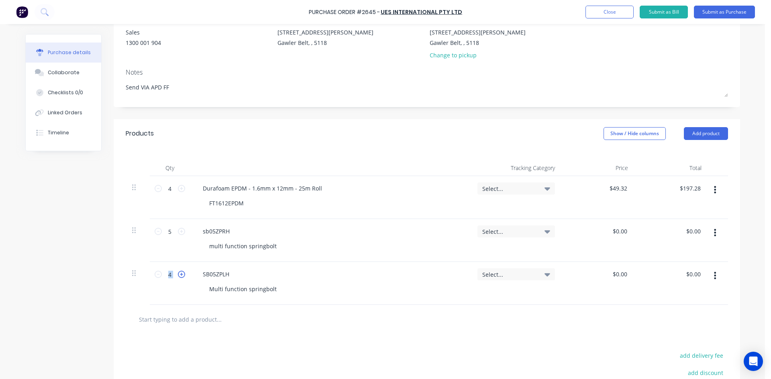
click at [180, 274] on icon at bounding box center [181, 274] width 7 height 7
drag, startPoint x: 230, startPoint y: 230, endPoint x: 186, endPoint y: 230, distance: 43.8
click at [186, 230] on div "5 5 sb05ZPRH multi function springbolt Select... $0.00 $0.00 $0.00 $0.00" at bounding box center [427, 240] width 602 height 43
copy div "sb05ZPRH"
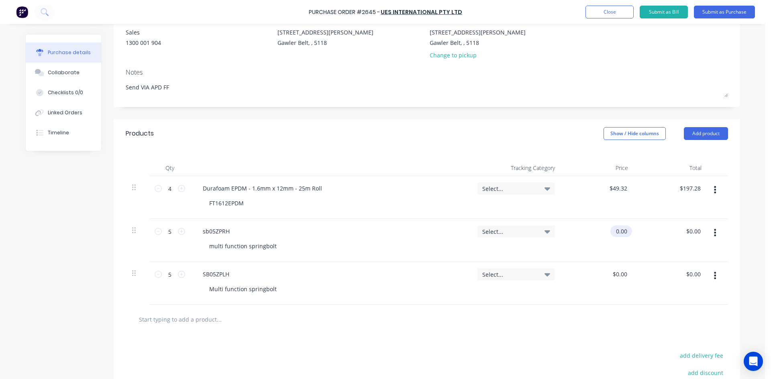
click at [616, 235] on input "0.00" at bounding box center [619, 232] width 18 height 12
drag, startPoint x: 632, startPoint y: 317, endPoint x: 630, endPoint y: 278, distance: 39.4
click at [632, 316] on div at bounding box center [426, 320] width 589 height 16
drag, startPoint x: 625, startPoint y: 273, endPoint x: 579, endPoint y: 271, distance: 46.6
click at [580, 271] on div "0.00 0.00" at bounding box center [597, 283] width 73 height 43
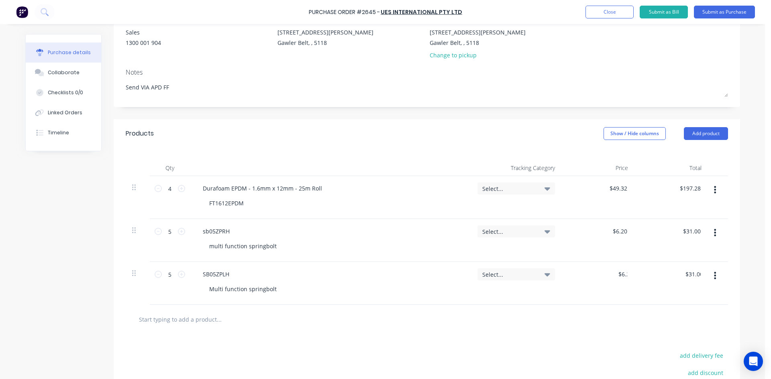
click at [597, 356] on div "add delivery fee" at bounding box center [657, 356] width 141 height 10
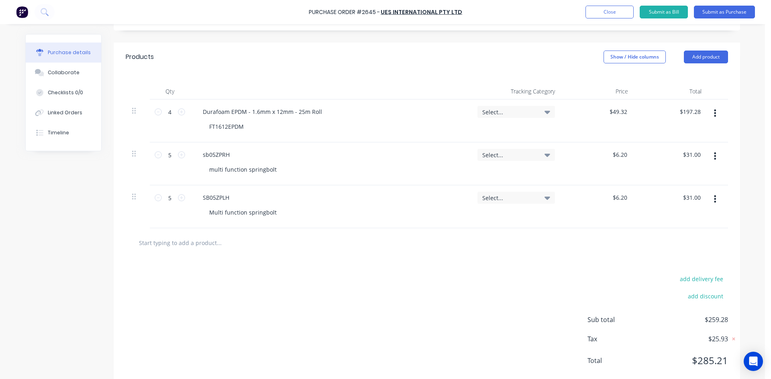
scroll to position [161, 0]
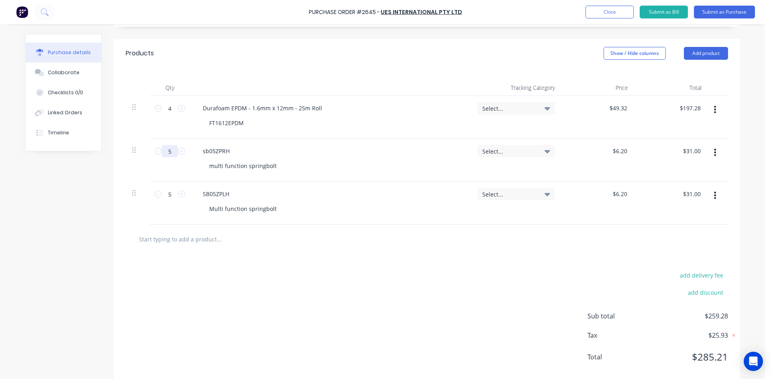
drag, startPoint x: 167, startPoint y: 153, endPoint x: 160, endPoint y: 153, distance: 6.9
click at [162, 153] on input "5" at bounding box center [170, 151] width 16 height 12
drag, startPoint x: 169, startPoint y: 195, endPoint x: 163, endPoint y: 195, distance: 5.6
click at [163, 195] on input "5" at bounding box center [170, 194] width 16 height 12
drag, startPoint x: 495, startPoint y: 350, endPoint x: 482, endPoint y: 355, distance: 13.7
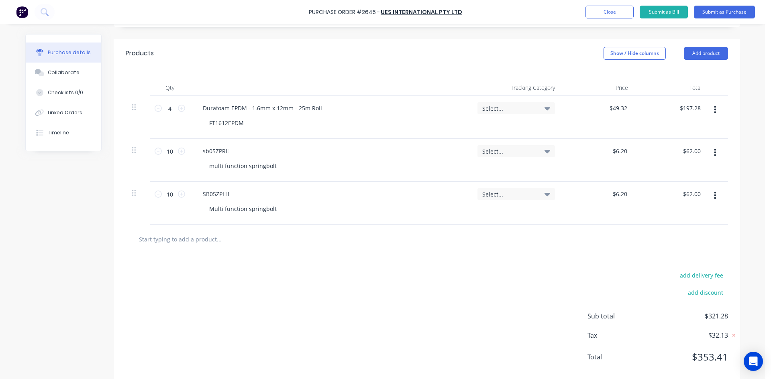
click at [493, 351] on div "add delivery fee add discount Sub total $321.28 Tax $32.13 Total $353.41" at bounding box center [427, 320] width 626 height 132
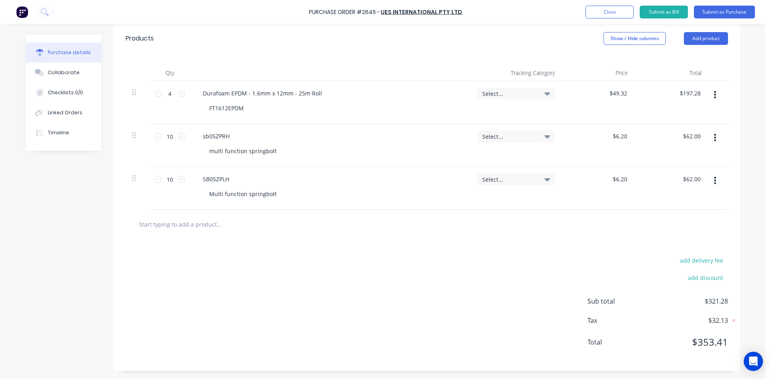
scroll to position [0, 0]
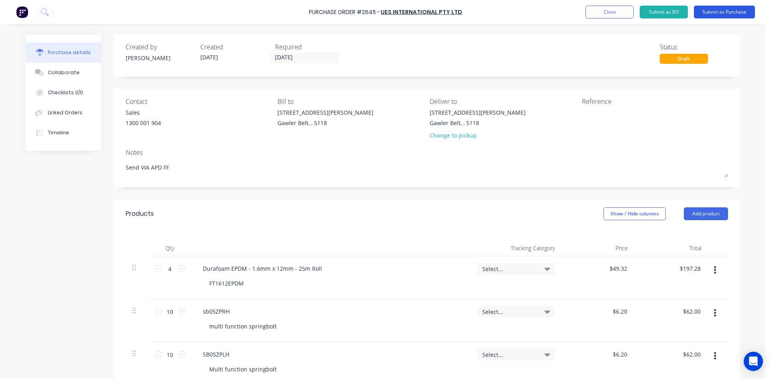
click at [734, 13] on button "Submit as Purchase" at bounding box center [724, 12] width 61 height 13
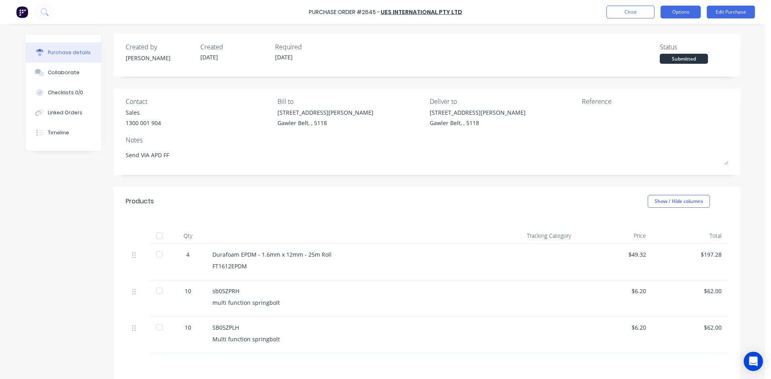
click at [686, 10] on button "Options" at bounding box center [680, 12] width 40 height 13
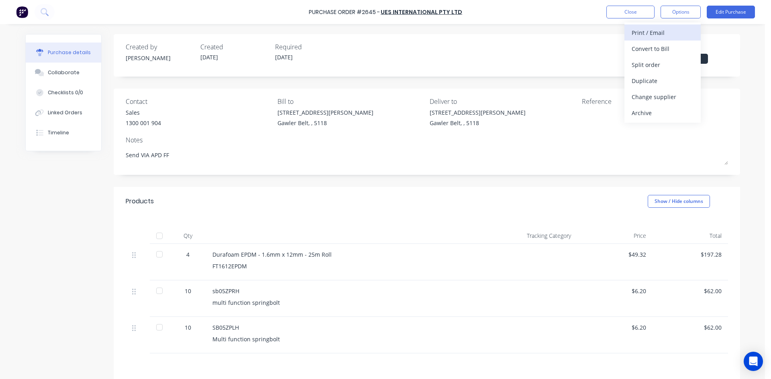
click at [657, 33] on div "Print / Email" at bounding box center [663, 33] width 62 height 12
click at [654, 50] on div "With pricing" at bounding box center [663, 49] width 62 height 12
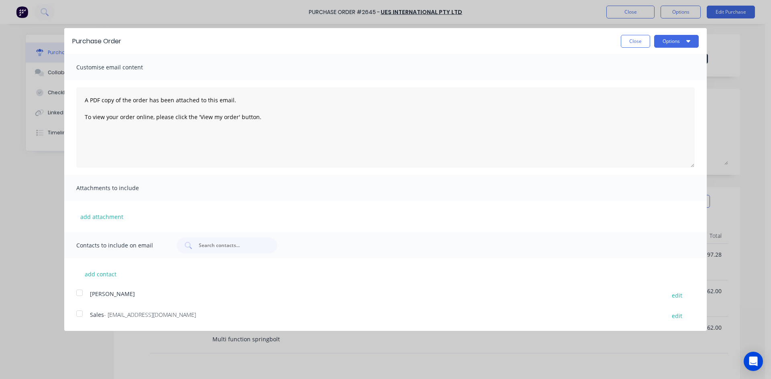
click at [78, 313] on div at bounding box center [79, 314] width 16 height 16
click at [669, 42] on button "Options" at bounding box center [676, 41] width 45 height 13
click at [636, 77] on div "Email" at bounding box center [661, 78] width 62 height 12
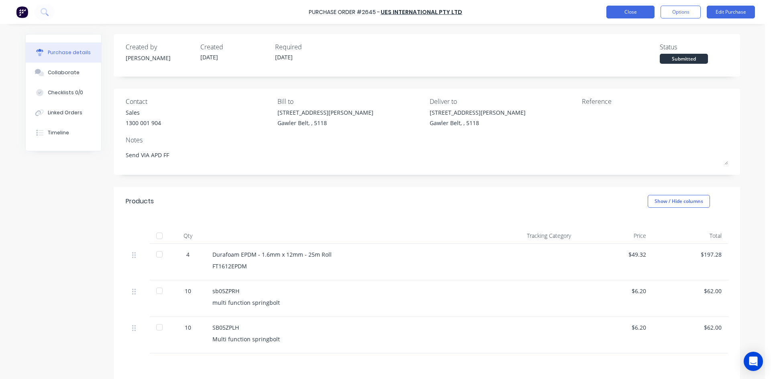
click at [632, 16] on button "Close" at bounding box center [630, 12] width 48 height 13
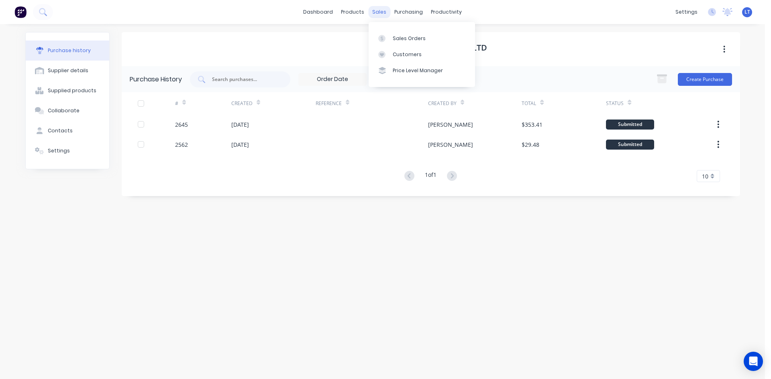
click at [380, 10] on div "sales" at bounding box center [379, 12] width 22 height 12
click at [391, 35] on link "Sales Orders" at bounding box center [422, 38] width 106 height 16
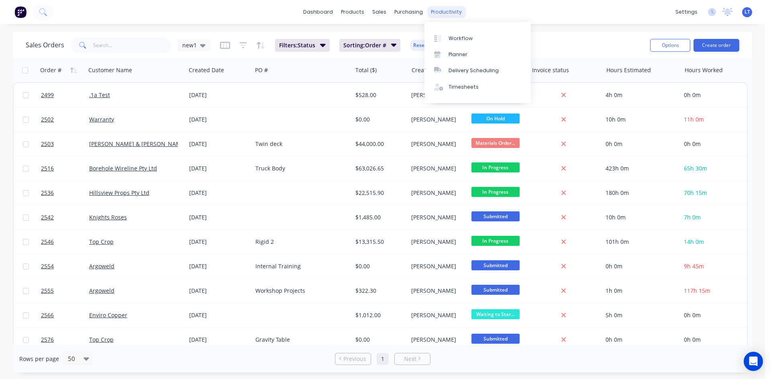
click at [442, 12] on div "productivity" at bounding box center [446, 12] width 39 height 12
click at [469, 42] on link "Workflow" at bounding box center [477, 38] width 106 height 16
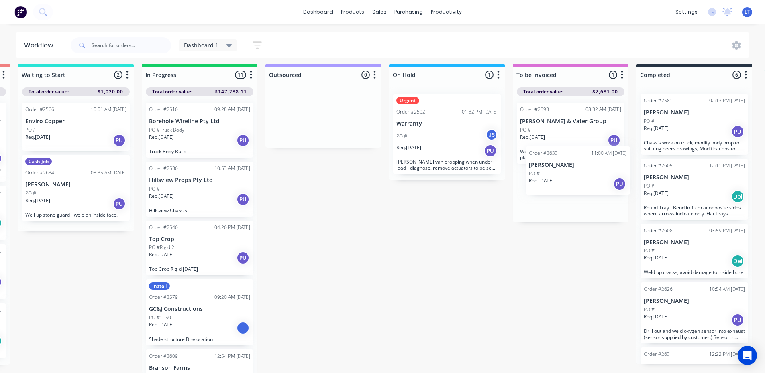
scroll to position [10, 247]
drag, startPoint x: 72, startPoint y: 345, endPoint x: 573, endPoint y: 175, distance: 529.2
click at [573, 175] on div "Submitted 10 Status colour #4169E1 hex #4169E1 Save Cancel Summaries Total orde…" at bounding box center [416, 219] width 1339 height 310
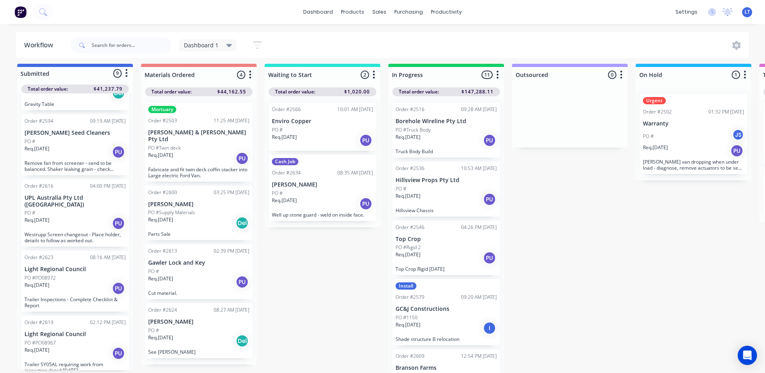
scroll to position [0, 0]
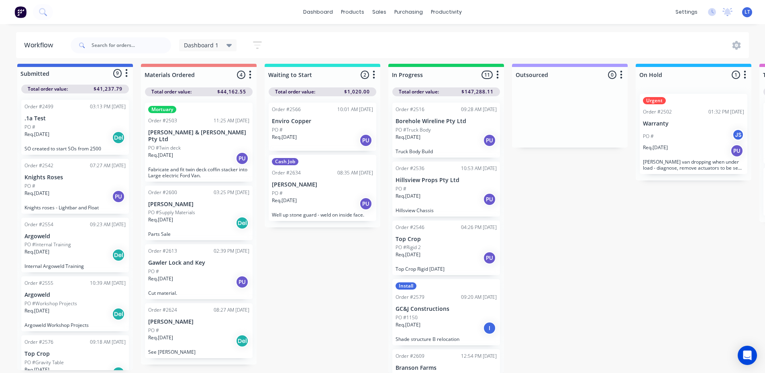
click at [182, 216] on div "Req. [DATE] Del" at bounding box center [198, 223] width 101 height 14
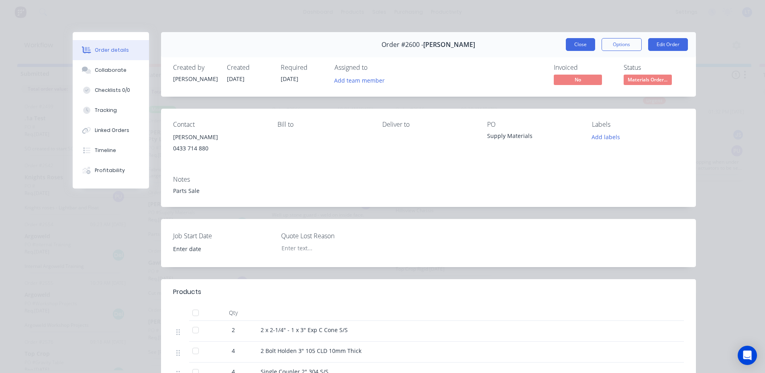
click at [572, 49] on button "Close" at bounding box center [580, 44] width 29 height 13
